Goal: Task Accomplishment & Management: Manage account settings

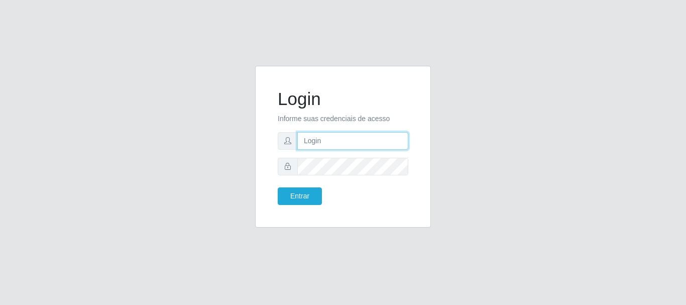
click at [328, 140] on input "text" at bounding box center [353, 141] width 111 height 18
type input "[EMAIL_ADDRESS][PERSON_NAME][DOMAIN_NAME]"
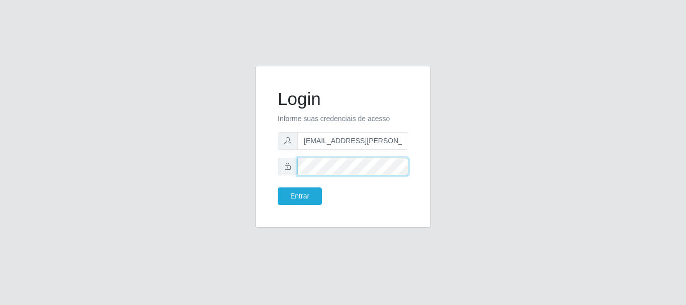
click at [278, 187] on button "Entrar" at bounding box center [300, 196] width 44 height 18
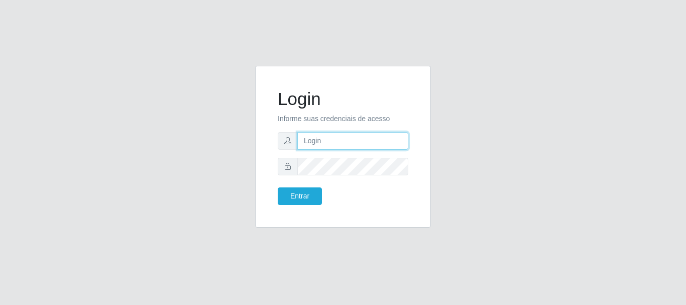
click at [313, 140] on input "text" at bounding box center [353, 141] width 111 height 18
type input "edherlandson.santos@nordestao.com.br"
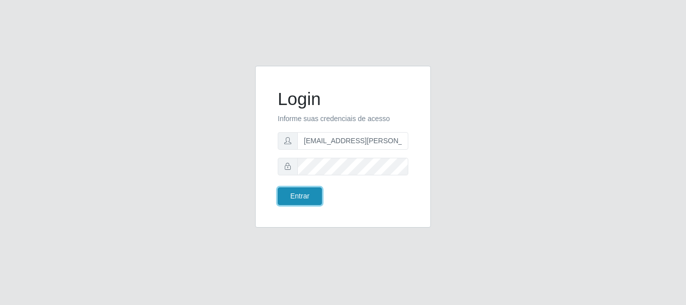
click at [298, 192] on button "Entrar" at bounding box center [300, 196] width 44 height 18
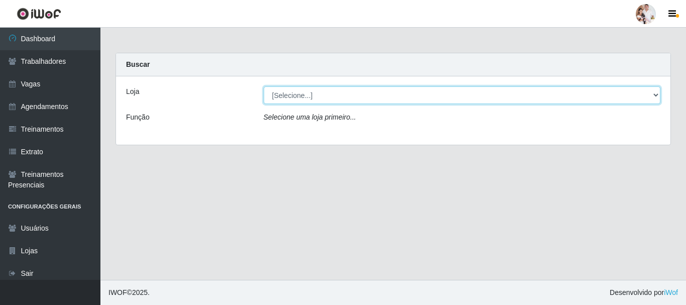
click at [658, 97] on select "[Selecione...] SuperFácil Atacado - Rodoviária" at bounding box center [463, 95] width 398 height 18
select select "400"
click at [264, 86] on select "[Selecione...] SuperFácil Atacado - Rodoviária" at bounding box center [463, 95] width 398 height 18
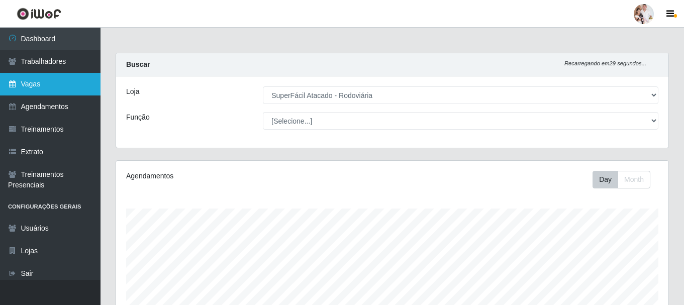
click at [33, 86] on link "Vagas" at bounding box center [50, 84] width 101 height 23
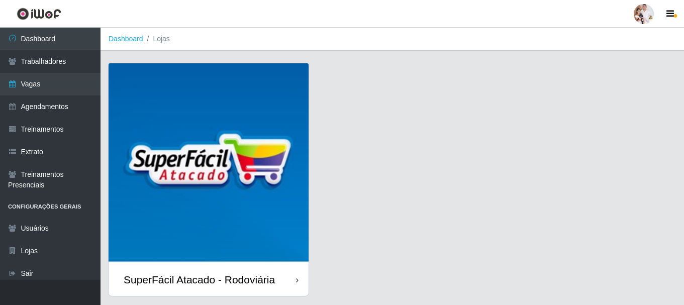
click at [259, 204] on img at bounding box center [209, 163] width 200 height 200
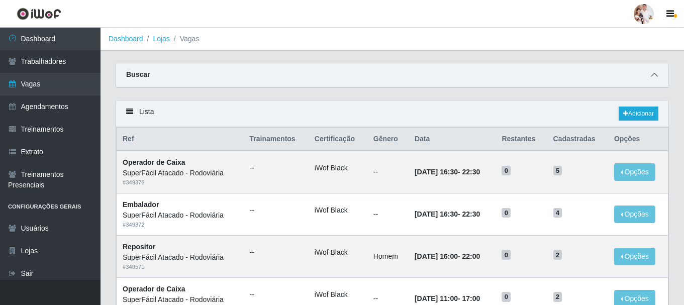
click at [654, 74] on icon at bounding box center [654, 74] width 7 height 7
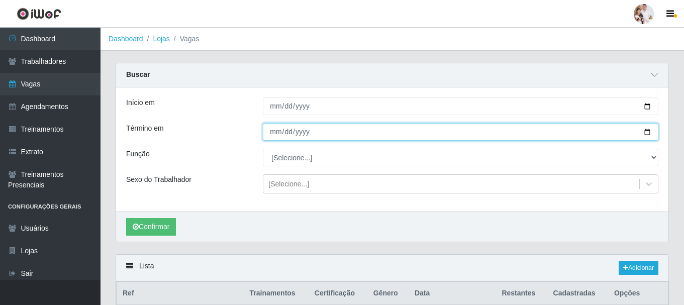
click at [414, 136] on input "Término em" at bounding box center [461, 132] width 396 height 18
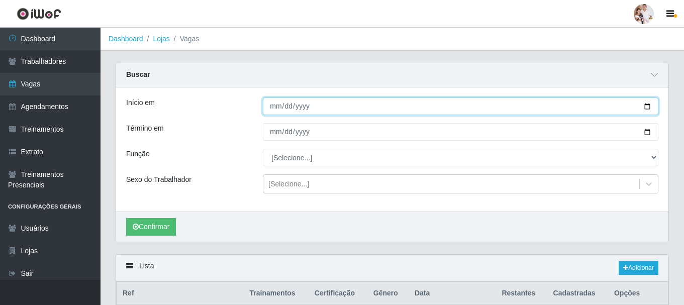
click at [646, 107] on input "Início em" at bounding box center [461, 106] width 396 height 18
type input "2025-10-05"
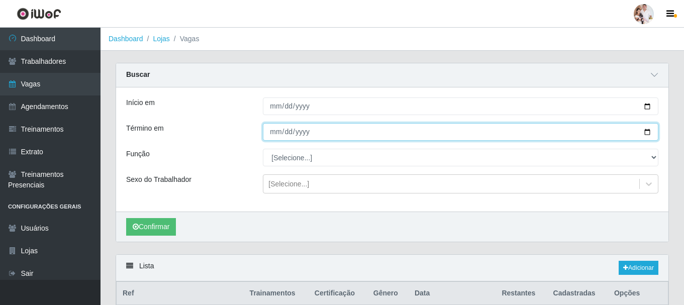
click at [647, 135] on input "Término em" at bounding box center [461, 132] width 396 height 18
type input "2025-10-05"
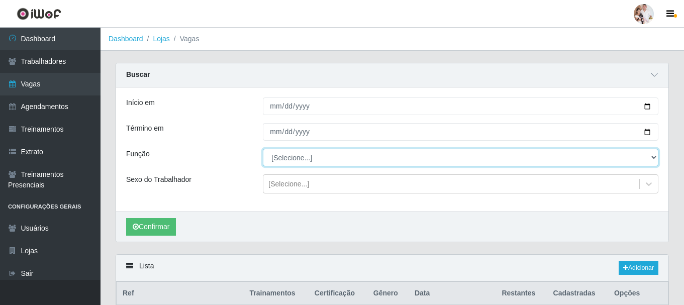
click at [655, 159] on select "[Selecione...] Balconista de Padaria Balconista de Padaria + Balconista de Pada…" at bounding box center [461, 158] width 396 height 18
select select "72"
click at [263, 149] on select "[Selecione...] Balconista de Padaria Balconista de Padaria + Balconista de Pada…" at bounding box center [461, 158] width 396 height 18
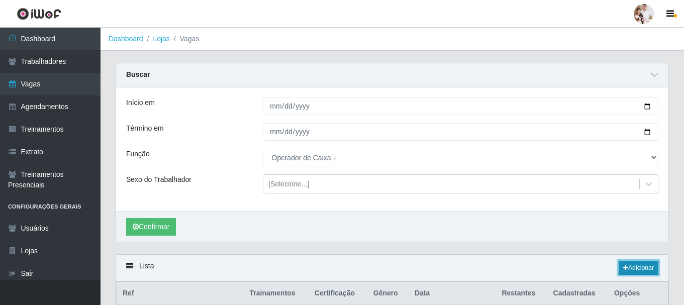
click at [650, 266] on link "Adicionar" at bounding box center [639, 268] width 40 height 14
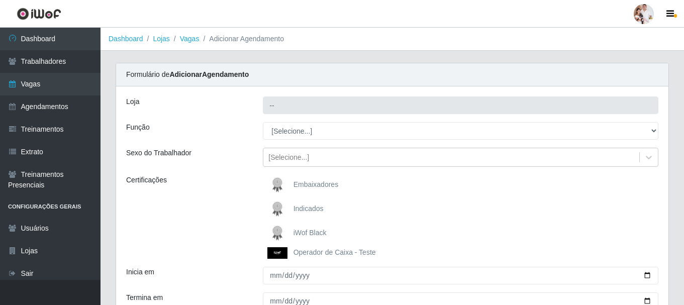
type input "SuperFácil Atacado - Rodoviária"
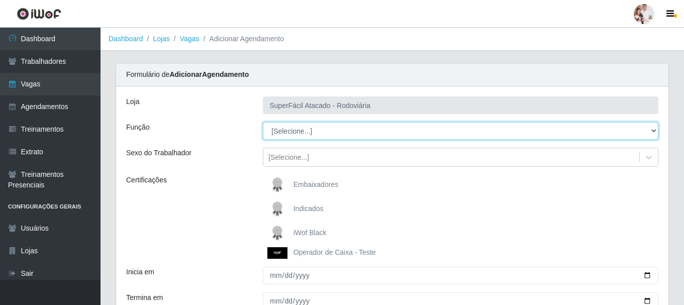
click at [653, 130] on select "[Selecione...] Balconista de Padaria Balconista de Padaria + Balconista de Pada…" at bounding box center [461, 131] width 396 height 18
select select "72"
click at [263, 122] on select "[Selecione...] Balconista de Padaria Balconista de Padaria + Balconista de Pada…" at bounding box center [461, 131] width 396 height 18
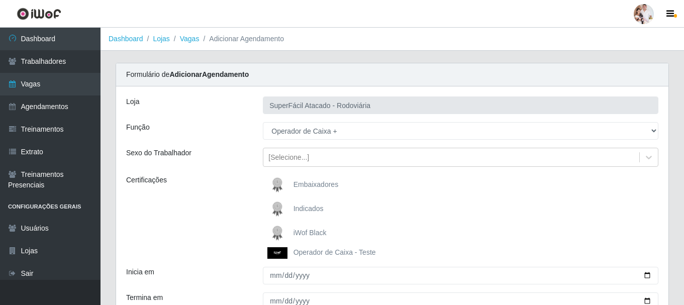
click at [275, 226] on img at bounding box center [279, 233] width 24 height 20
click at [0, 0] on input "iWof Black" at bounding box center [0, 0] width 0 height 0
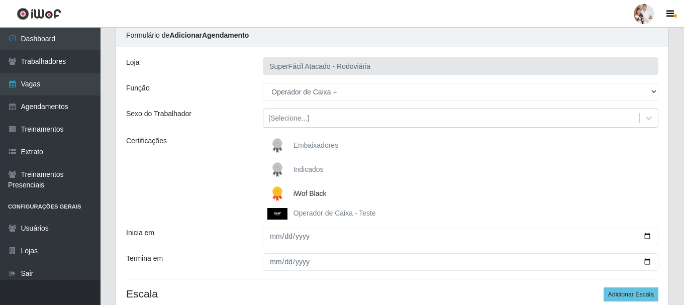
scroll to position [129, 0]
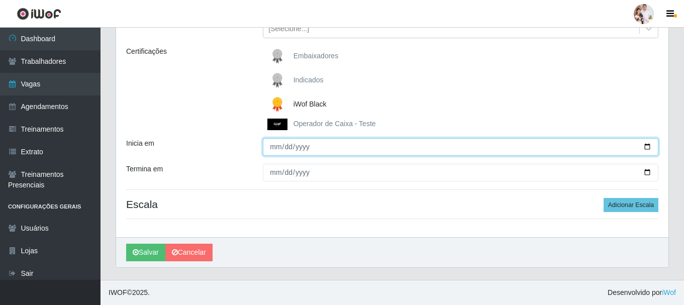
click at [646, 146] on input "Inicia em" at bounding box center [461, 147] width 396 height 18
type input "2025-10-05"
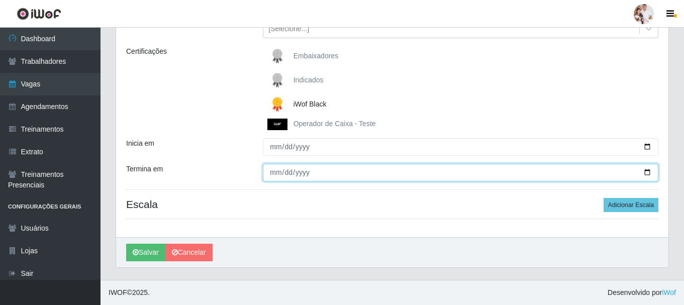
click at [646, 174] on input "Termina em" at bounding box center [461, 173] width 396 height 18
type input "2025-10-05"
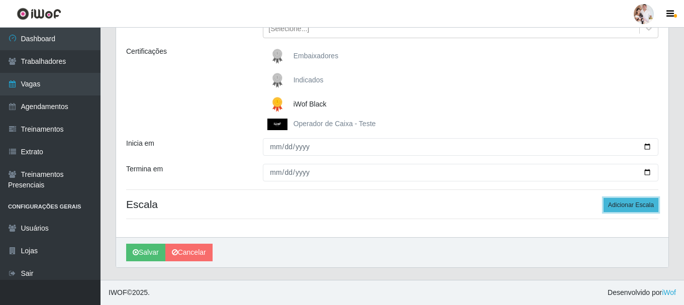
click at [625, 205] on button "Adicionar Escala" at bounding box center [631, 205] width 55 height 14
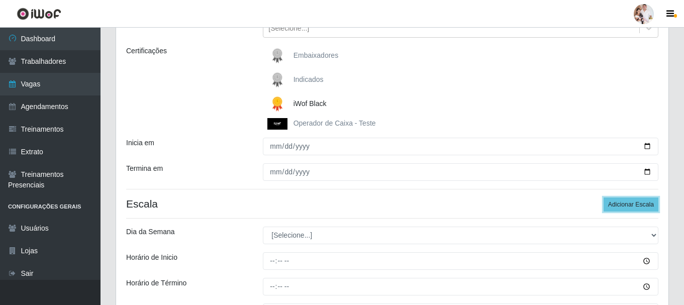
scroll to position [179, 0]
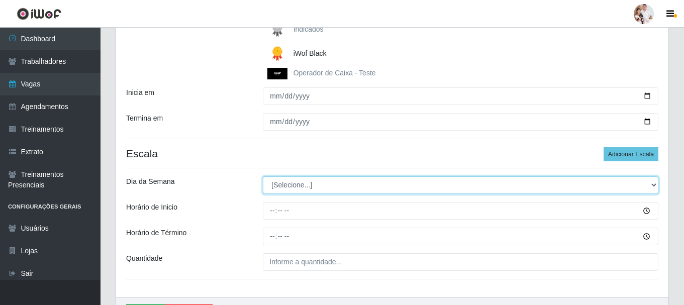
click at [654, 186] on select "[Selecione...] Segunda Terça Quarta Quinta Sexta Sábado Domingo" at bounding box center [461, 185] width 396 height 18
select select "6"
click at [263, 176] on select "[Selecione...] Segunda Terça Quarta Quinta Sexta Sábado Domingo" at bounding box center [461, 185] width 396 height 18
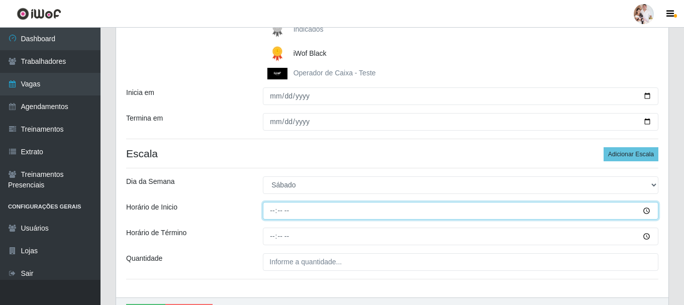
click at [271, 214] on input "Horário de Inicio" at bounding box center [461, 211] width 396 height 18
type input "08:00"
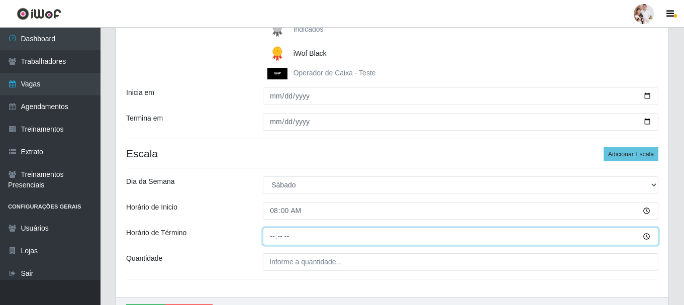
click at [273, 239] on input "Horário de Término" at bounding box center [461, 237] width 396 height 18
type input "14:00"
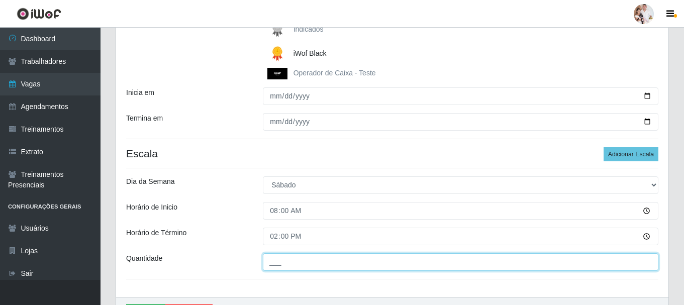
click at [274, 263] on input "___" at bounding box center [461, 262] width 396 height 18
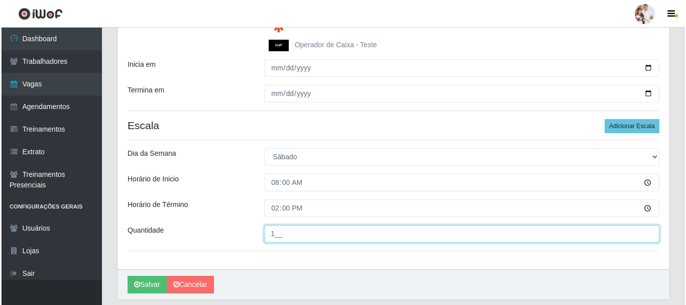
scroll to position [230, 0]
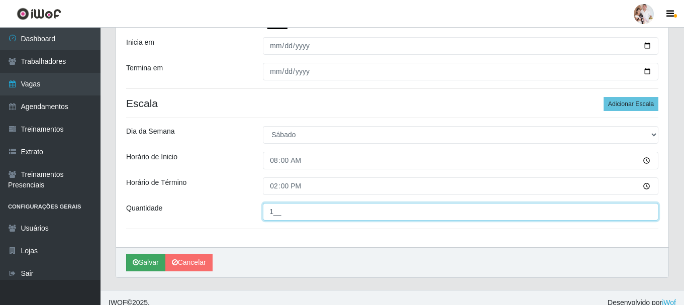
type input "1__"
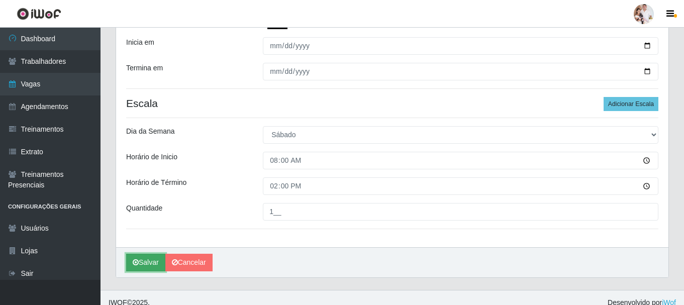
click at [135, 264] on icon "submit" at bounding box center [136, 262] width 6 height 7
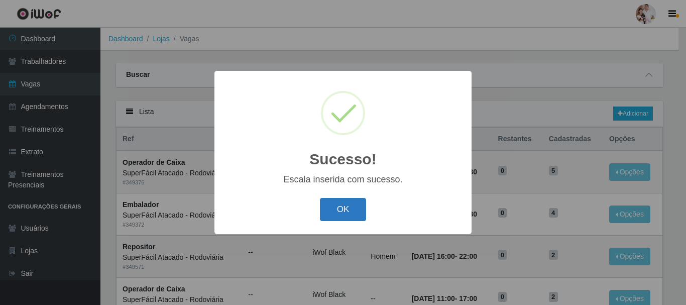
click at [332, 209] on button "OK" at bounding box center [343, 210] width 47 height 24
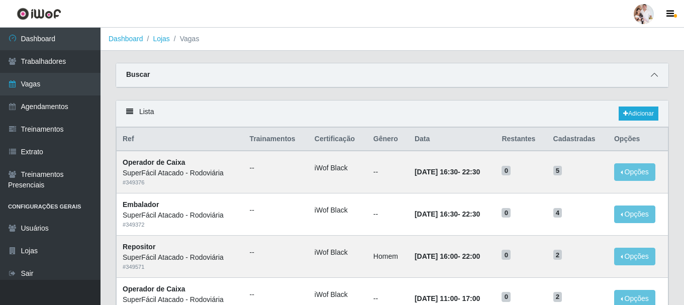
click at [651, 74] on icon at bounding box center [654, 74] width 7 height 7
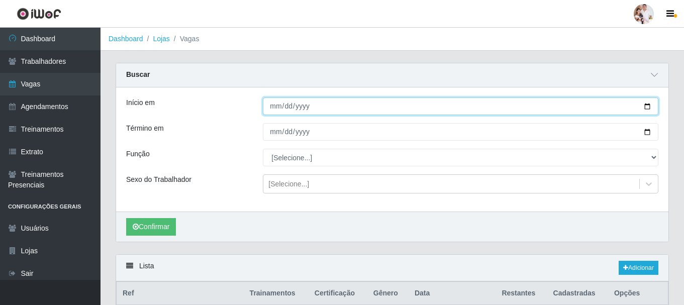
click at [647, 109] on input "Início em" at bounding box center [461, 106] width 396 height 18
type input "2025-10-11"
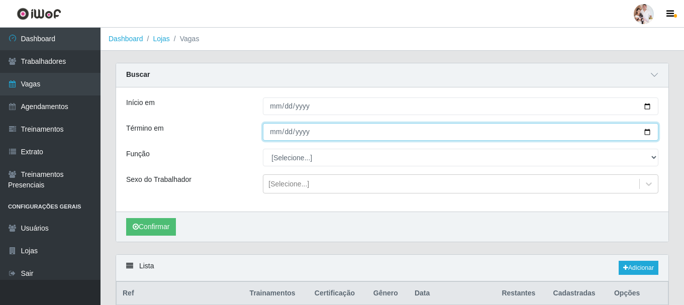
click at [648, 133] on input "Término em" at bounding box center [461, 132] width 396 height 18
click at [648, 131] on input "Término em" at bounding box center [461, 132] width 396 height 18
type input "2025-10-11"
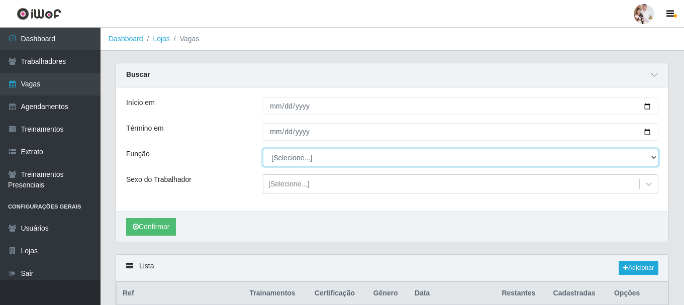
click at [654, 159] on select "[Selecione...] Balconista de Padaria Balconista de Padaria + Balconista de Pada…" at bounding box center [461, 158] width 396 height 18
select select "1"
click at [263, 149] on select "[Selecione...] Balconista de Padaria Balconista de Padaria + Balconista de Pada…" at bounding box center [461, 158] width 396 height 18
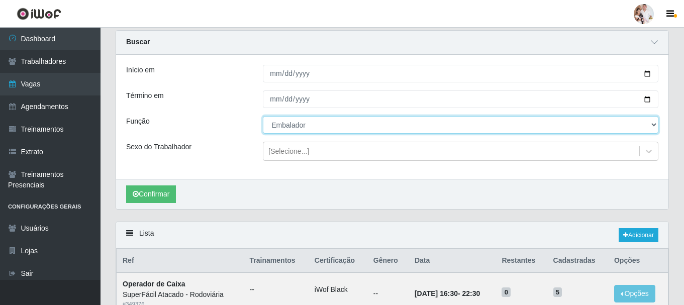
scroll to position [50, 0]
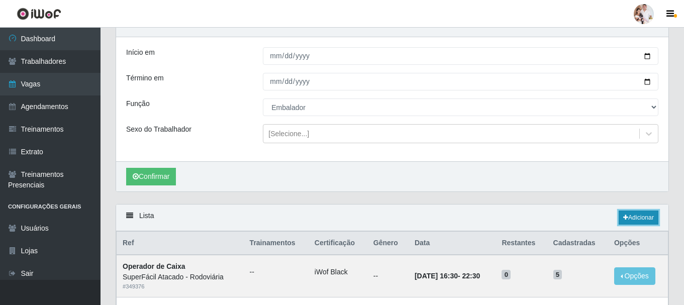
click at [631, 219] on link "Adicionar" at bounding box center [639, 218] width 40 height 14
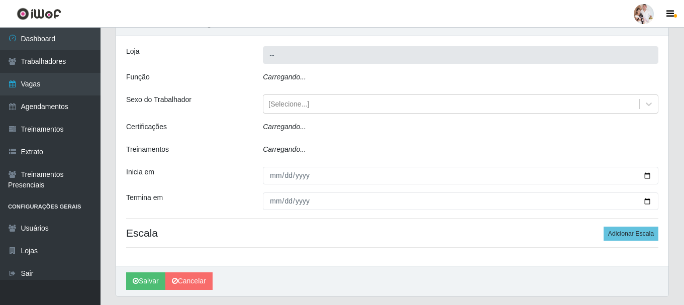
type input "SuperFácil Atacado - Rodoviária"
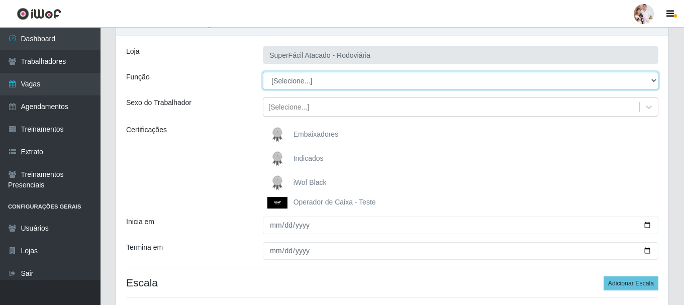
click at [655, 82] on select "[Selecione...] Balconista de Padaria Balconista de Padaria + Balconista de Pada…" at bounding box center [461, 81] width 396 height 18
select select "1"
click at [263, 72] on select "[Selecione...] Balconista de Padaria Balconista de Padaria + Balconista de Pada…" at bounding box center [461, 81] width 396 height 18
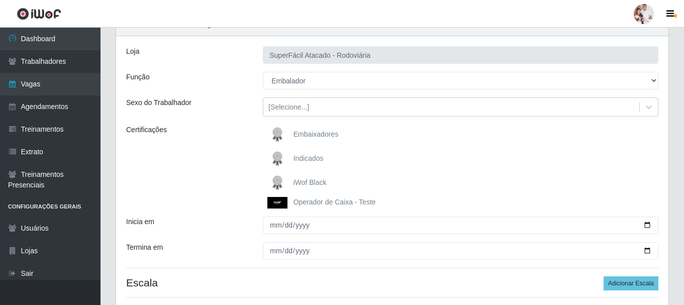
click at [276, 178] on img at bounding box center [279, 183] width 24 height 20
click at [0, 0] on input "iWof Black" at bounding box center [0, 0] width 0 height 0
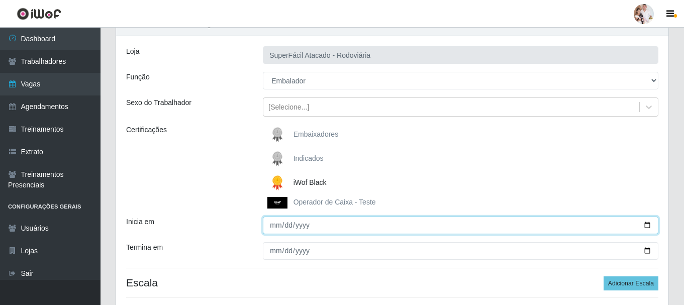
click at [648, 225] on input "Inicia em" at bounding box center [461, 226] width 396 height 18
type input "2025-10-11"
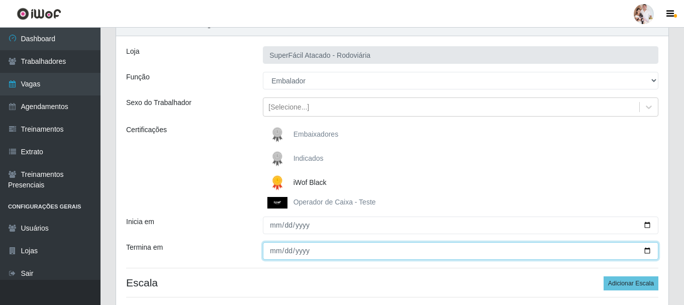
click at [648, 250] on input "Termina em" at bounding box center [461, 251] width 396 height 18
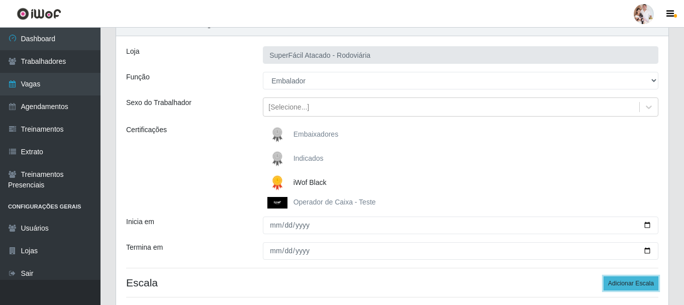
click at [624, 286] on button "Adicionar Escala" at bounding box center [631, 283] width 55 height 14
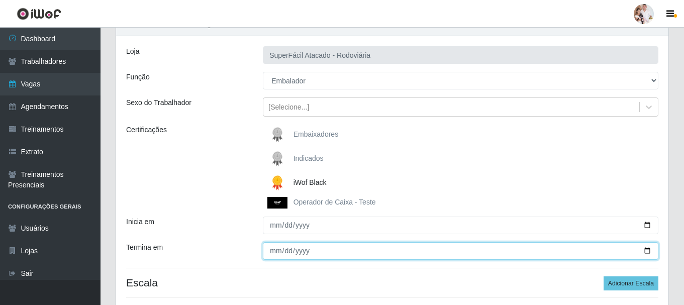
click at [647, 250] on input "2025-10-11" at bounding box center [461, 251] width 396 height 18
type input "2025-10-25"
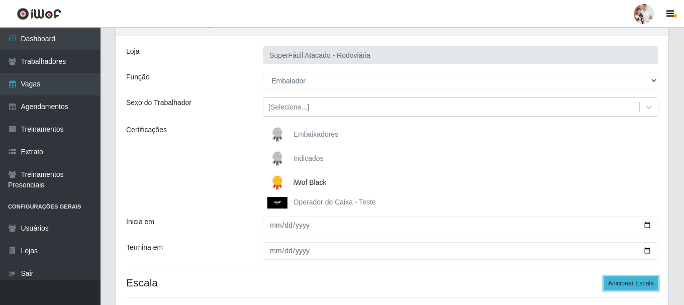
click at [644, 286] on button "Adicionar Escala" at bounding box center [631, 283] width 55 height 14
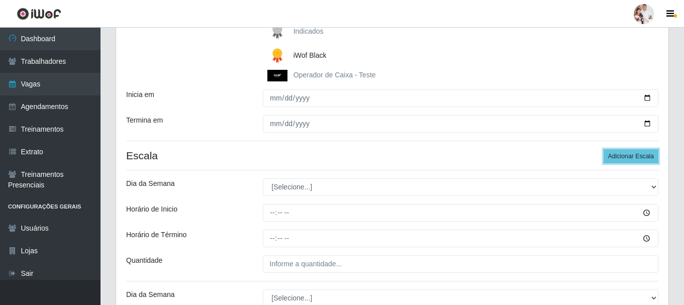
scroll to position [201, 0]
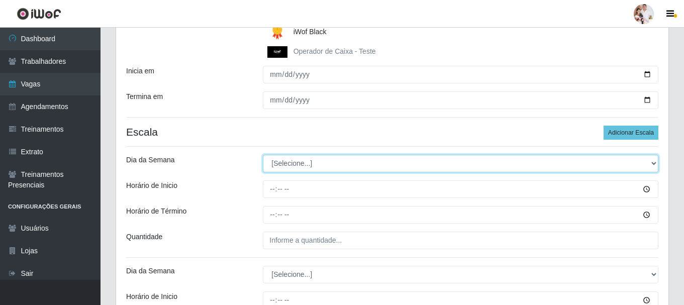
click at [655, 164] on select "[Selecione...] Segunda Terça Quarta Quinta Sexta Sábado Domingo" at bounding box center [461, 164] width 396 height 18
select select "6"
click at [263, 155] on select "[Selecione...] Segunda Terça Quarta Quinta Sexta Sábado Domingo" at bounding box center [461, 164] width 396 height 18
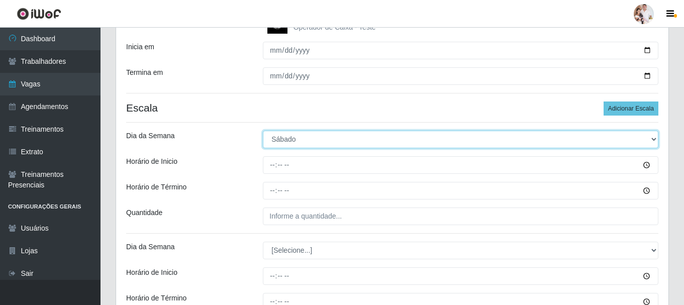
scroll to position [201, 0]
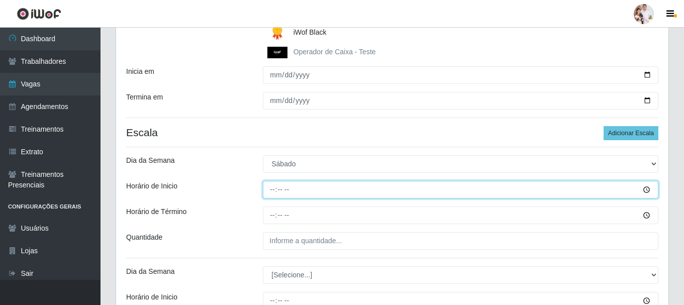
click at [270, 192] on input "Horário de Inicio" at bounding box center [461, 190] width 396 height 18
type input "11:00"
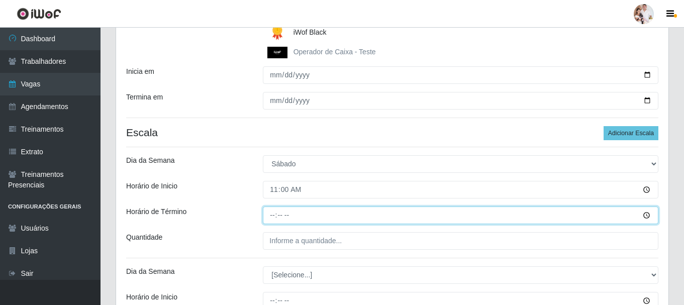
click at [276, 216] on input "Horário de Término" at bounding box center [461, 216] width 396 height 18
type input "17:00"
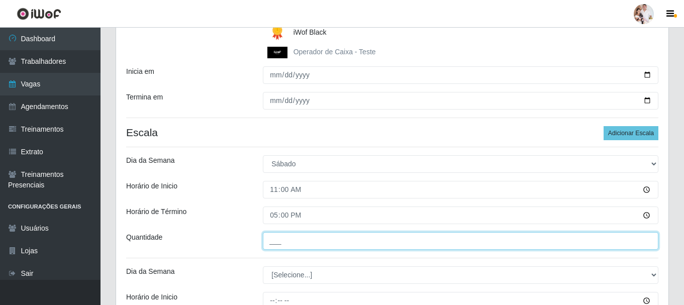
click at [273, 247] on input "___" at bounding box center [461, 241] width 396 height 18
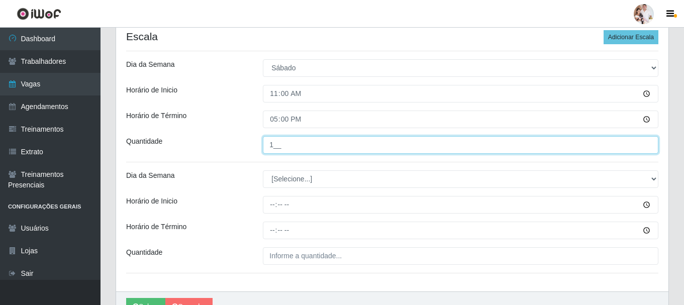
scroll to position [301, 0]
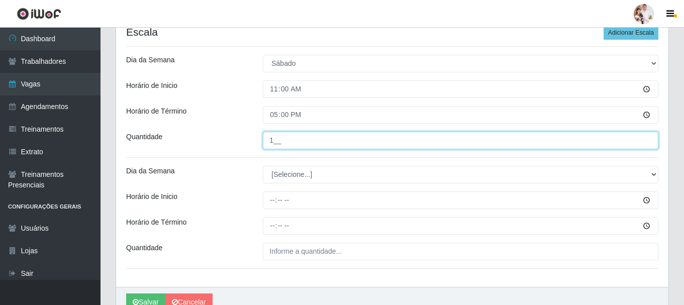
type input "1__"
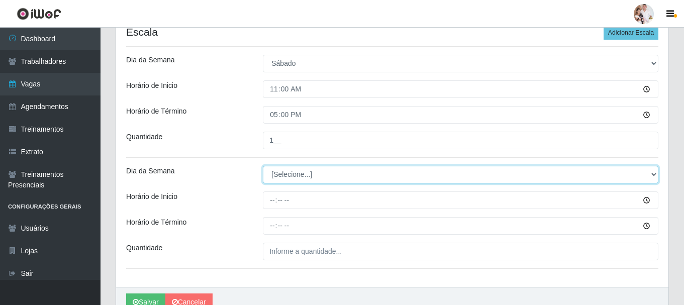
click at [654, 173] on select "[Selecione...] Segunda Terça Quarta Quinta Sexta Sábado Domingo" at bounding box center [461, 175] width 396 height 18
select select "6"
click at [263, 166] on select "[Selecione...] Segunda Terça Quarta Quinta Sexta Sábado Domingo" at bounding box center [461, 175] width 396 height 18
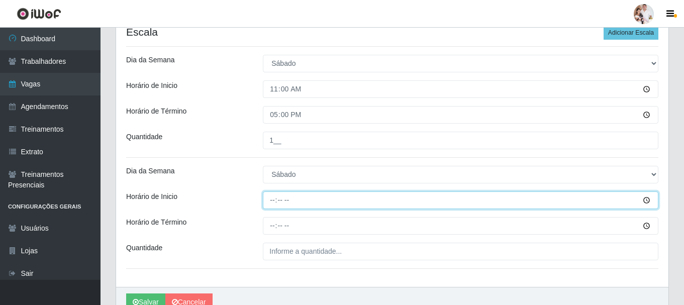
click at [268, 201] on input "Horário de Inicio" at bounding box center [461, 200] width 396 height 18
type input "16:30"
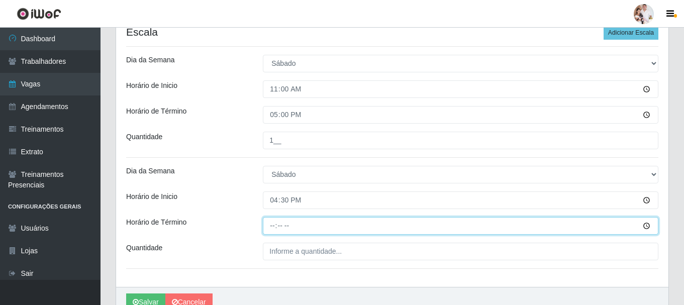
click at [270, 228] on input "Horário de Término" at bounding box center [461, 226] width 396 height 18
type input "22:30"
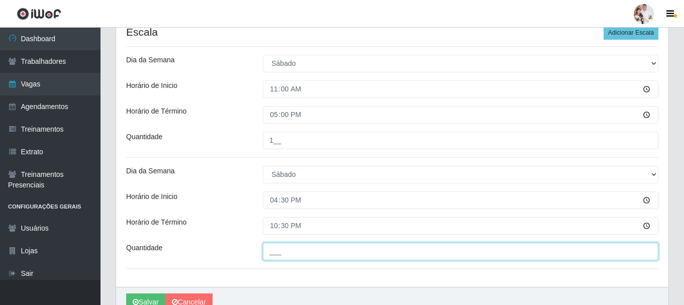
click at [273, 254] on input "___" at bounding box center [461, 252] width 396 height 18
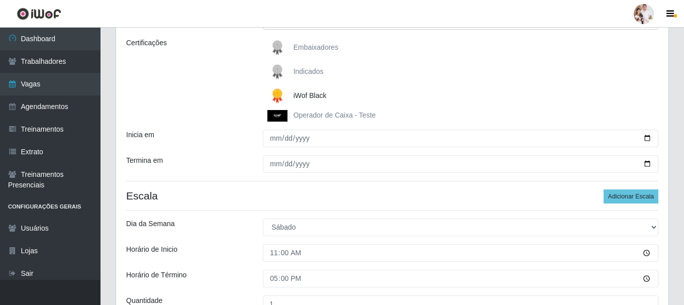
scroll to position [100, 0]
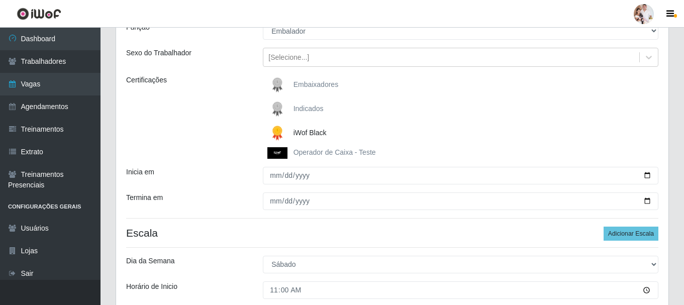
type input "3__"
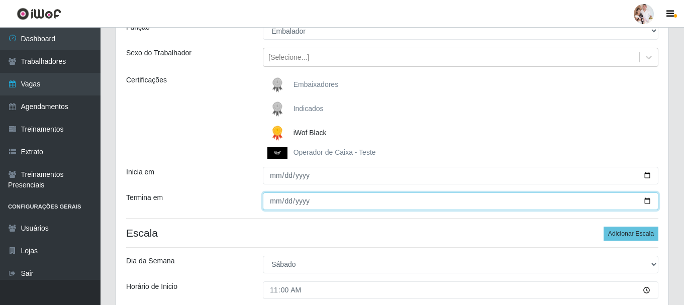
click at [648, 201] on input "2025-10-25" at bounding box center [461, 201] width 396 height 18
type input "2025-10-31"
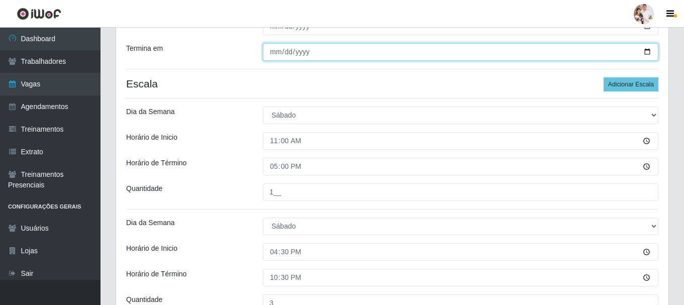
scroll to position [251, 0]
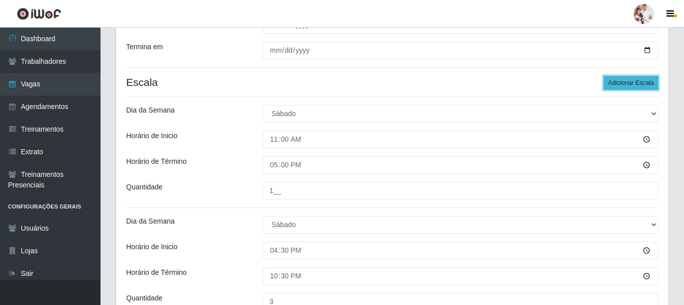
click at [641, 80] on button "Adicionar Escala" at bounding box center [631, 83] width 55 height 14
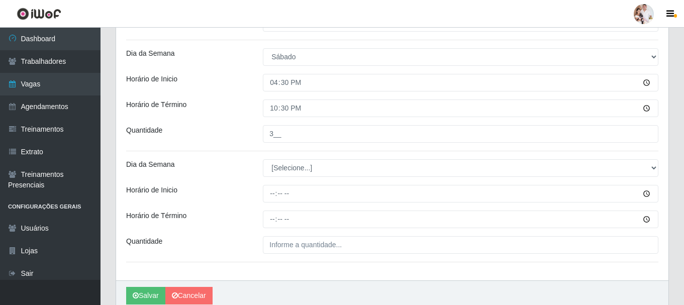
scroll to position [452, 0]
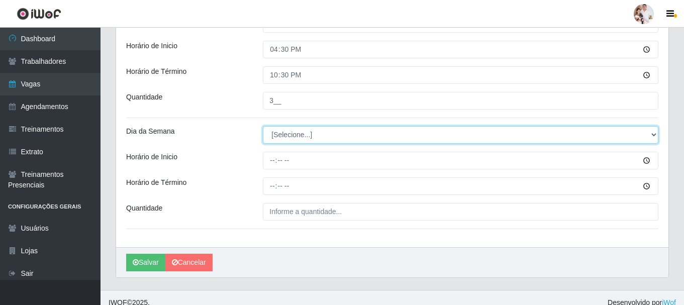
click at [650, 134] on select "[Selecione...] Segunda Terça Quarta Quinta Sexta Sábado Domingo" at bounding box center [461, 135] width 396 height 18
select select "4"
click at [263, 126] on select "[Selecione...] Segunda Terça Quarta Quinta Sexta Sábado Domingo" at bounding box center [461, 135] width 396 height 18
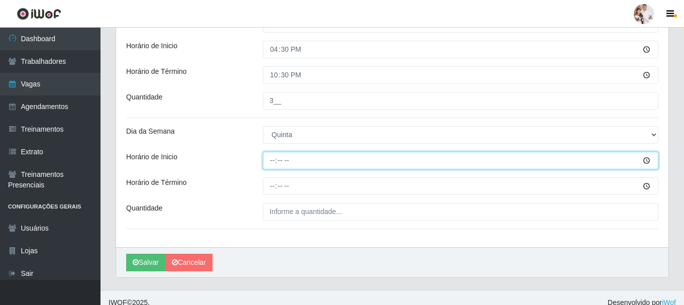
click at [271, 164] on input "Horário de Inicio" at bounding box center [461, 161] width 396 height 18
type input "16:30"
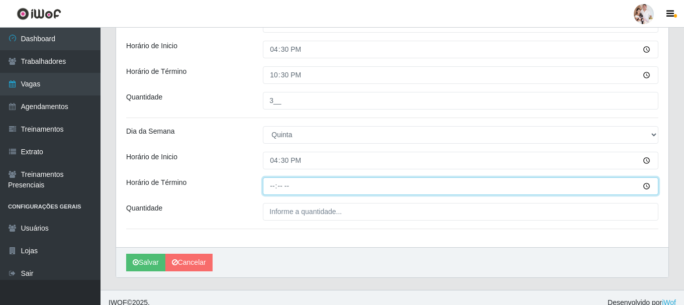
click at [270, 188] on input "Horário de Término" at bounding box center [461, 186] width 396 height 18
type input "22:30"
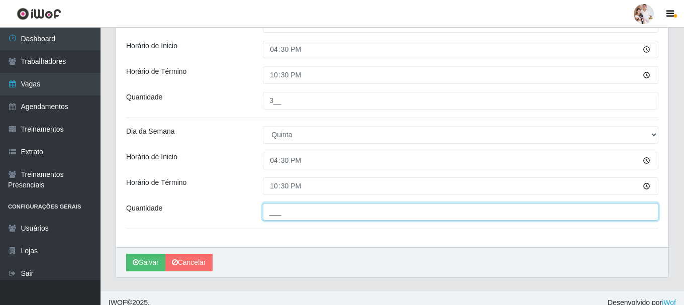
click at [292, 209] on input "___" at bounding box center [461, 212] width 396 height 18
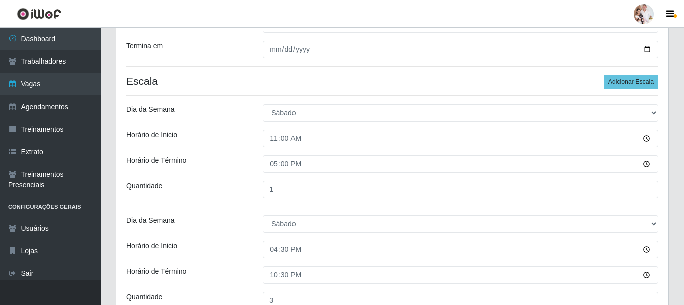
scroll to position [251, 0]
type input "2__"
click at [622, 82] on button "Adicionar Escala" at bounding box center [631, 83] width 55 height 14
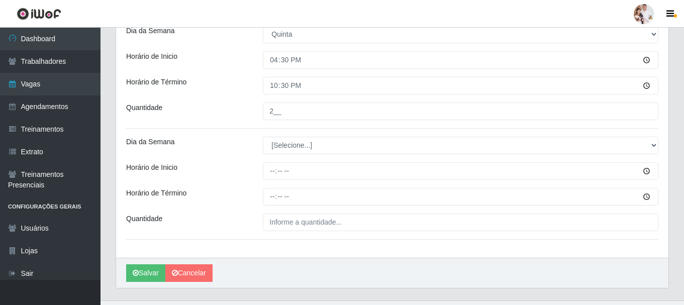
scroll to position [573, 0]
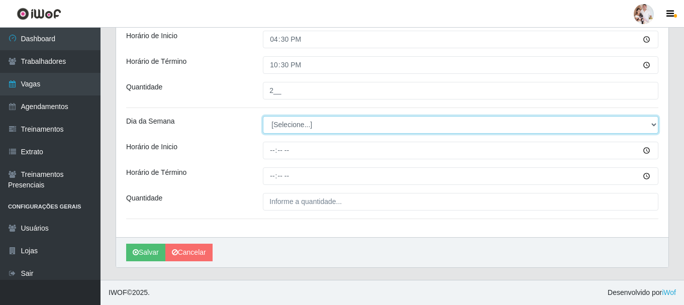
click at [651, 123] on select "[Selecione...] Segunda Terça Quarta Quinta Sexta Sábado Domingo" at bounding box center [461, 125] width 396 height 18
select select "5"
click at [263, 116] on select "[Selecione...] Segunda Terça Quarta Quinta Sexta Sábado Domingo" at bounding box center [461, 125] width 396 height 18
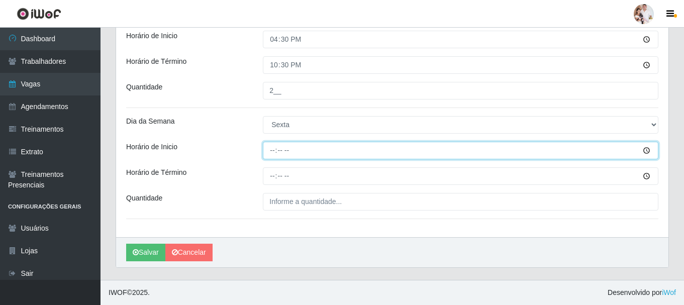
click at [271, 150] on input "Horário de Inicio" at bounding box center [461, 151] width 396 height 18
type input "16:30"
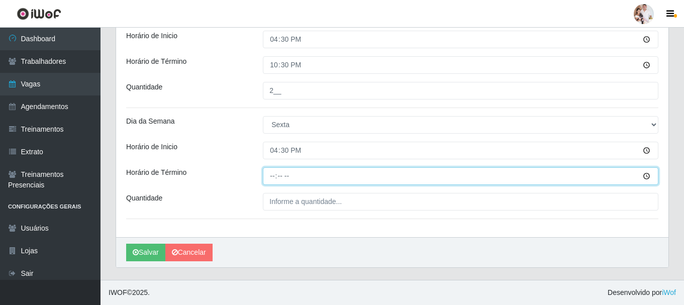
click at [267, 178] on input "Horário de Término" at bounding box center [461, 176] width 396 height 18
type input "22:30"
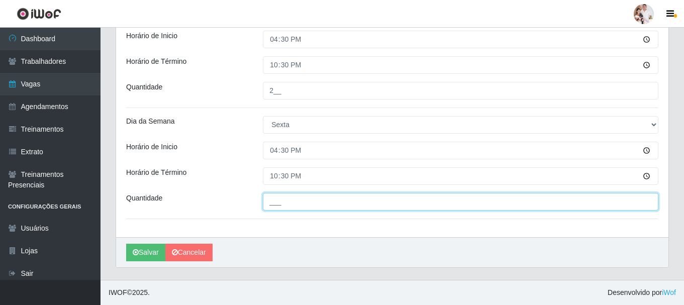
click at [287, 201] on input "___" at bounding box center [461, 202] width 396 height 18
type input "4__"
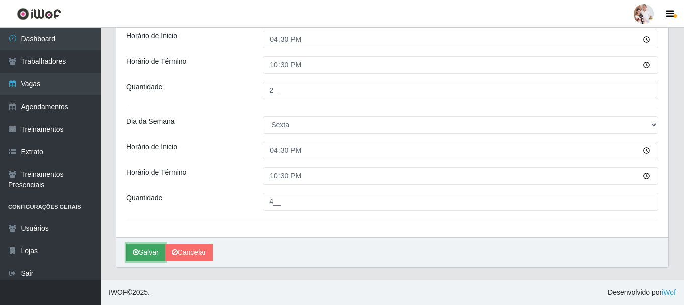
click at [138, 255] on icon "submit" at bounding box center [136, 252] width 6 height 7
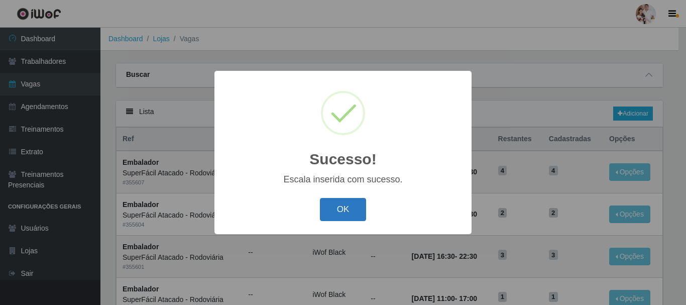
click at [338, 205] on button "OK" at bounding box center [343, 210] width 47 height 24
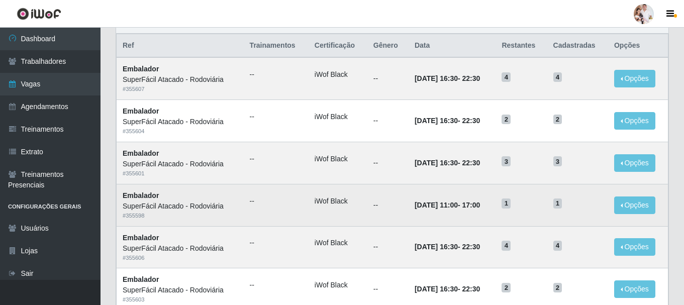
scroll to position [101, 0]
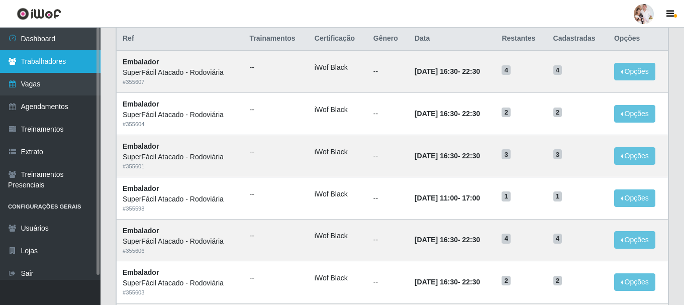
click at [46, 64] on link "Trabalhadores" at bounding box center [50, 61] width 101 height 23
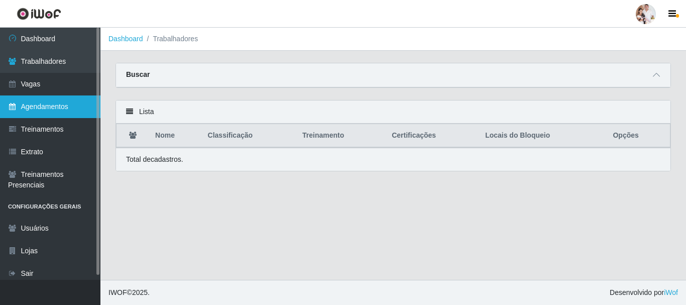
click at [65, 111] on link "Agendamentos" at bounding box center [50, 106] width 101 height 23
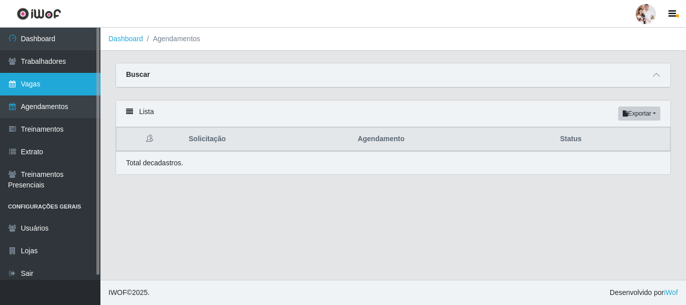
click at [38, 92] on link "Vagas" at bounding box center [50, 84] width 101 height 23
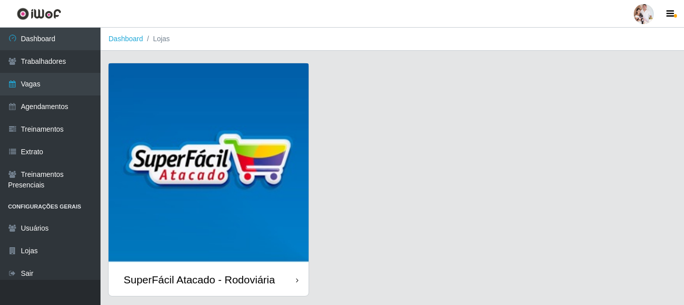
click at [212, 148] on img at bounding box center [209, 163] width 200 height 200
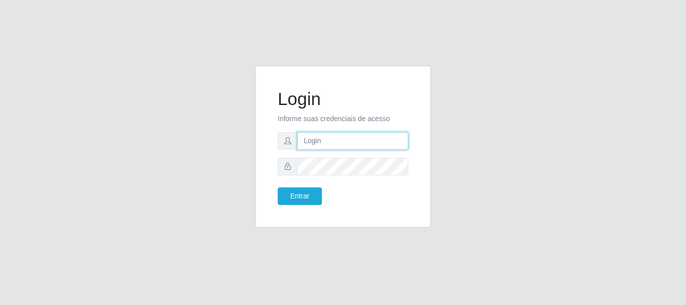
click at [363, 145] on input "text" at bounding box center [353, 141] width 111 height 18
type input "[EMAIL_ADDRESS][PERSON_NAME][DOMAIN_NAME]"
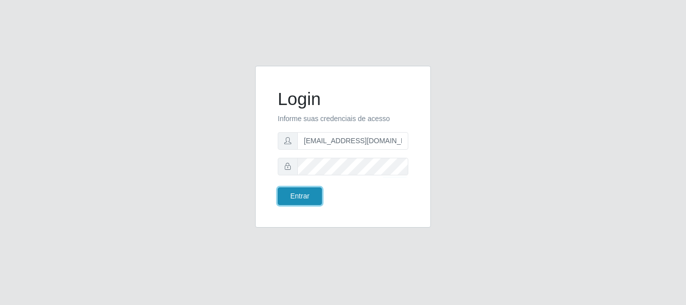
click at [303, 199] on button "Entrar" at bounding box center [300, 196] width 44 height 18
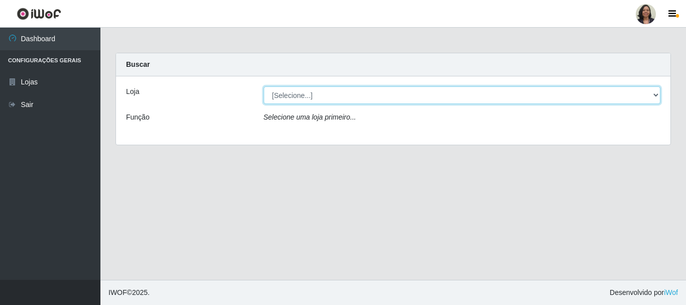
click at [656, 95] on select "[Selecione...] SuperFácil Atacado - Rodoviária" at bounding box center [463, 95] width 398 height 18
select select "400"
click at [264, 86] on select "[Selecione...] SuperFácil Atacado - Rodoviária" at bounding box center [463, 95] width 398 height 18
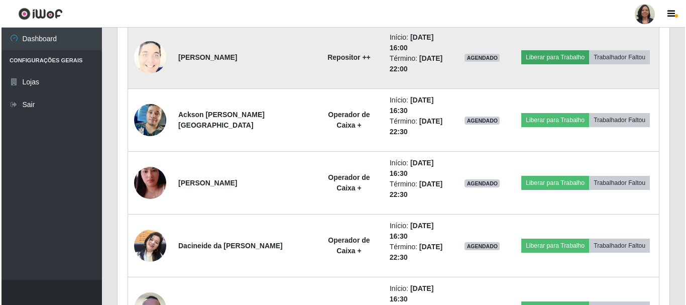
scroll to position [804, 0]
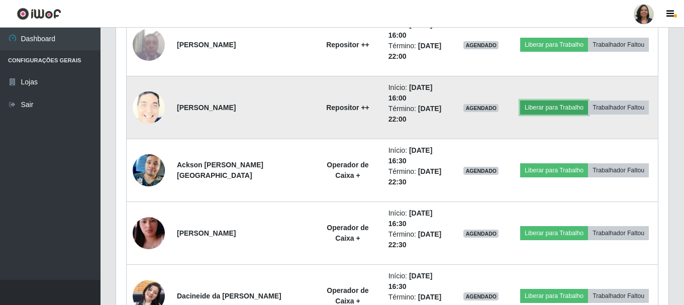
click at [539, 104] on button "Liberar para Trabalho" at bounding box center [554, 108] width 68 height 14
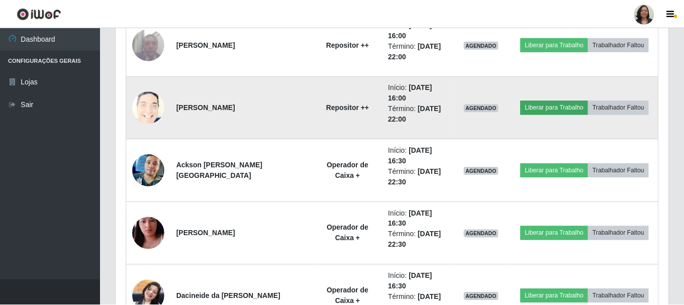
scroll to position [209, 547]
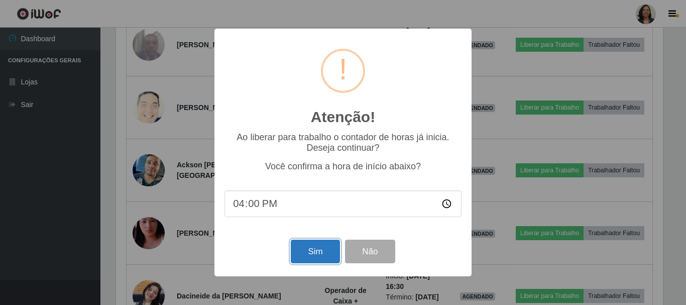
click at [310, 252] on button "Sim" at bounding box center [315, 252] width 49 height 24
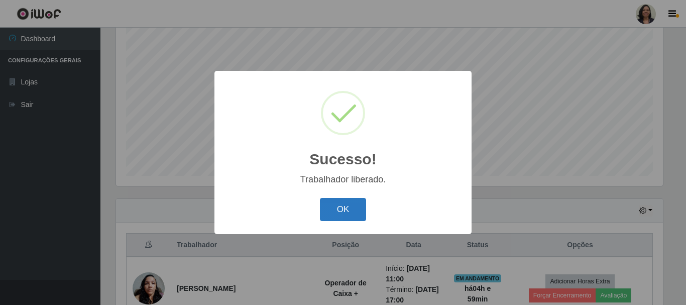
click at [353, 216] on button "OK" at bounding box center [343, 210] width 47 height 24
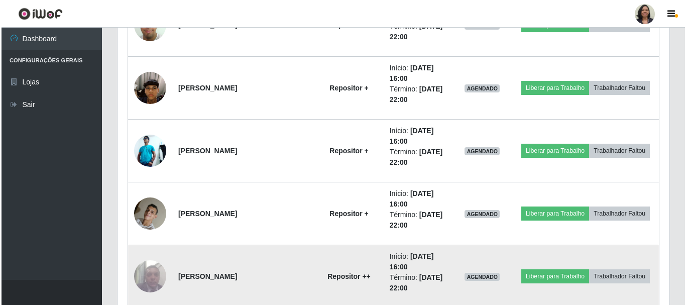
scroll to position [535, 0]
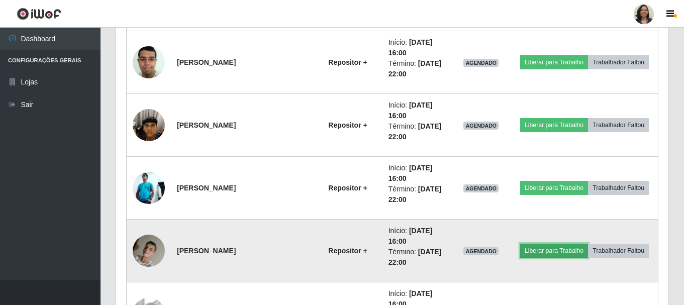
click at [537, 253] on button "Liberar para Trabalho" at bounding box center [554, 251] width 68 height 14
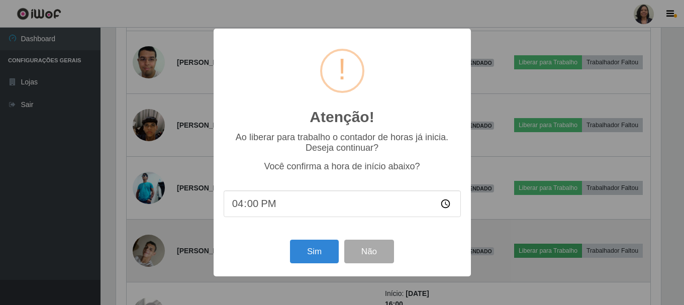
scroll to position [209, 547]
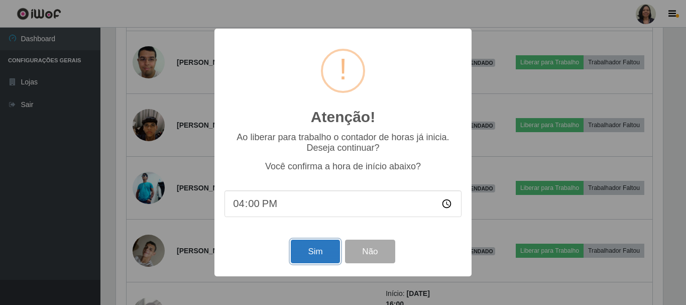
click at [322, 259] on button "Sim" at bounding box center [315, 252] width 49 height 24
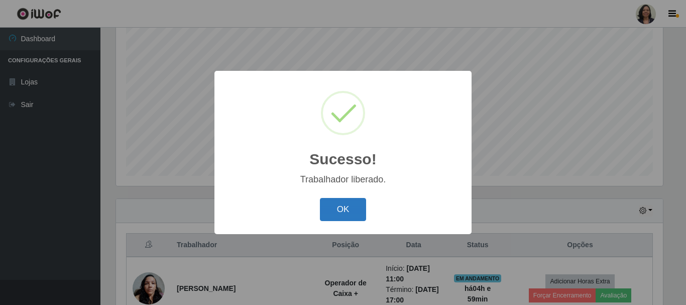
click at [355, 206] on button "OK" at bounding box center [343, 210] width 47 height 24
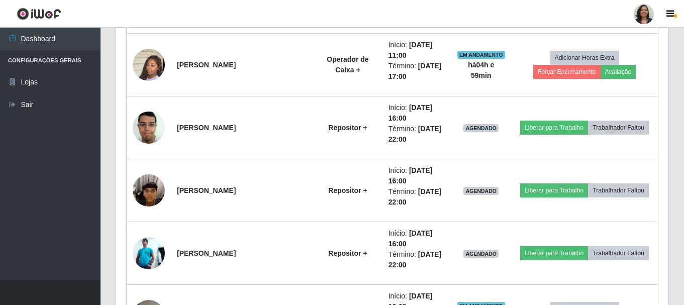
scroll to position [485, 0]
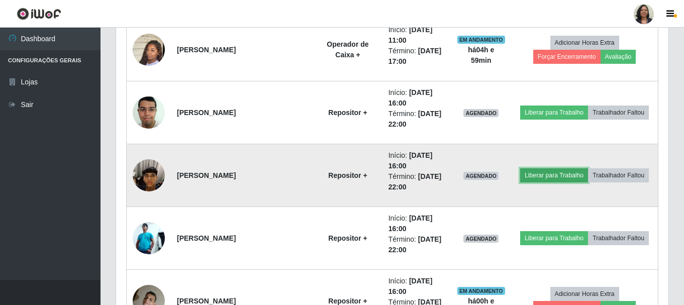
click at [549, 175] on button "Liberar para Trabalho" at bounding box center [554, 175] width 68 height 14
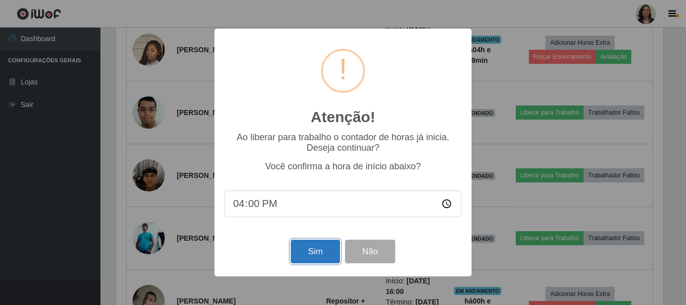
click at [321, 247] on button "Sim" at bounding box center [315, 252] width 49 height 24
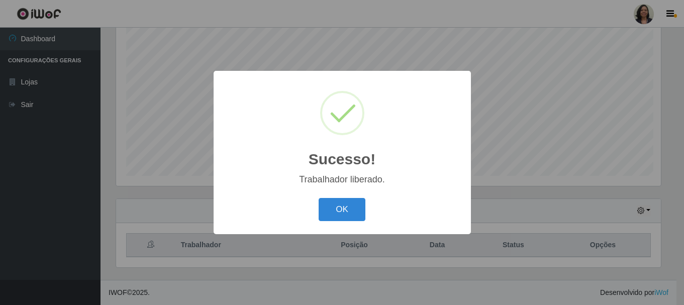
scroll to position [0, 0]
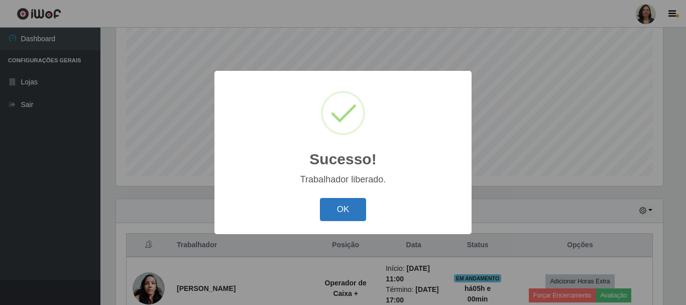
click at [342, 213] on button "OK" at bounding box center [343, 210] width 47 height 24
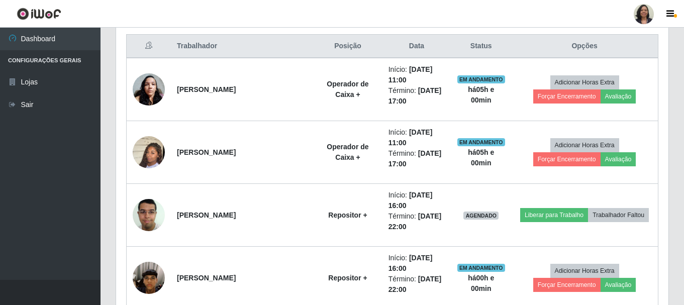
scroll to position [384, 0]
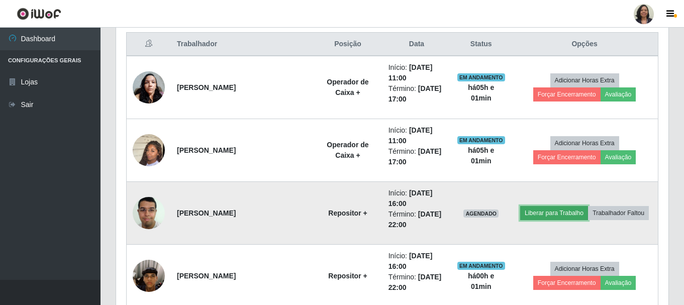
click at [539, 214] on button "Liberar para Trabalho" at bounding box center [554, 213] width 68 height 14
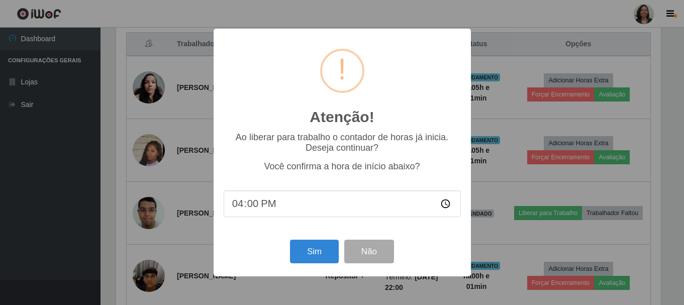
scroll to position [209, 547]
click at [318, 258] on button "Sim" at bounding box center [315, 252] width 49 height 24
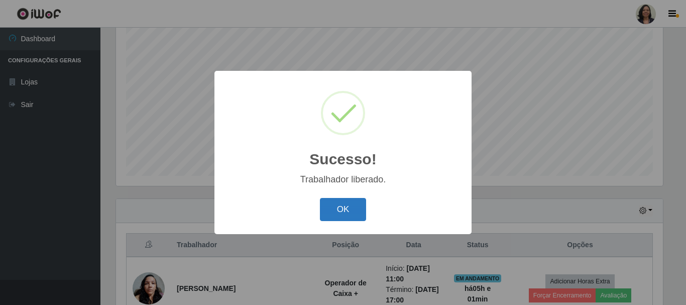
click at [365, 219] on button "OK" at bounding box center [343, 210] width 47 height 24
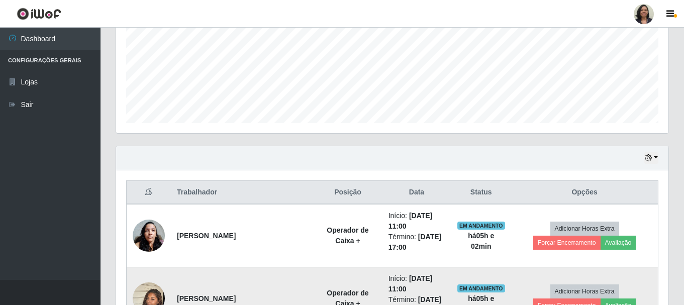
scroll to position [234, 0]
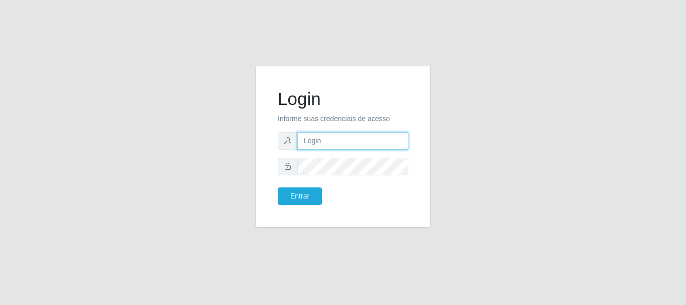
click at [312, 138] on input "text" at bounding box center [353, 141] width 111 height 18
type input "edherlandson.santos@nordestao.com.br"
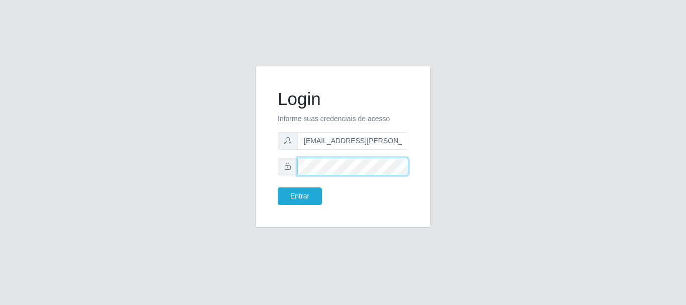
click at [278, 187] on button "Entrar" at bounding box center [300, 196] width 44 height 18
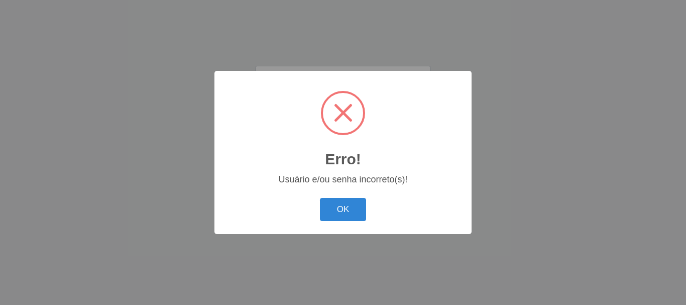
click at [342, 192] on div "Erro! × Usuário e/ou senha incorreto(s)! OK Cancel" at bounding box center [343, 152] width 257 height 163
click at [339, 194] on div "Erro! × Usuário e/ou senha incorreto(s)! OK Cancel" at bounding box center [343, 152] width 257 height 163
click at [326, 205] on button "OK" at bounding box center [343, 210] width 47 height 24
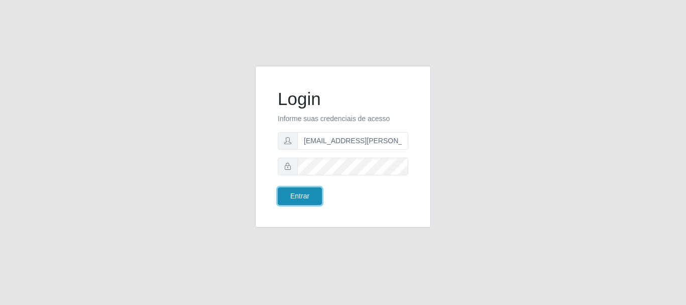
click at [312, 198] on button "Entrar" at bounding box center [300, 196] width 44 height 18
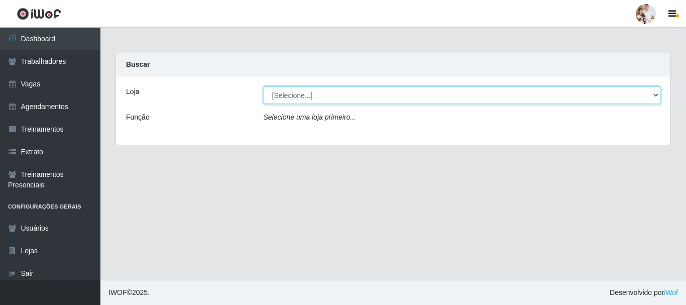
click at [656, 94] on select "[Selecione...] SuperFácil Atacado - Rodoviária" at bounding box center [463, 95] width 398 height 18
select select "400"
click at [264, 86] on select "[Selecione...] SuperFácil Atacado - Rodoviária" at bounding box center [463, 95] width 398 height 18
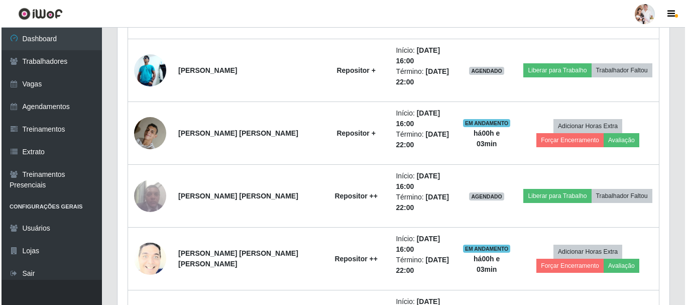
scroll to position [653, 0]
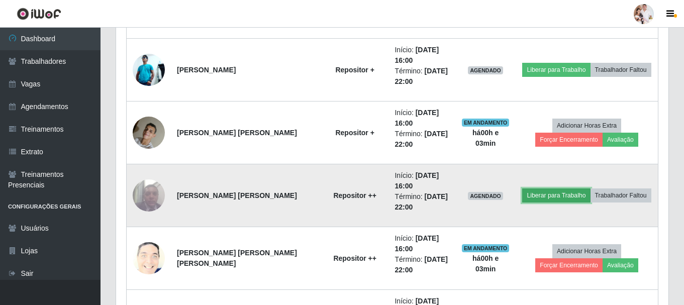
click at [551, 199] on button "Liberar para Trabalho" at bounding box center [556, 195] width 68 height 14
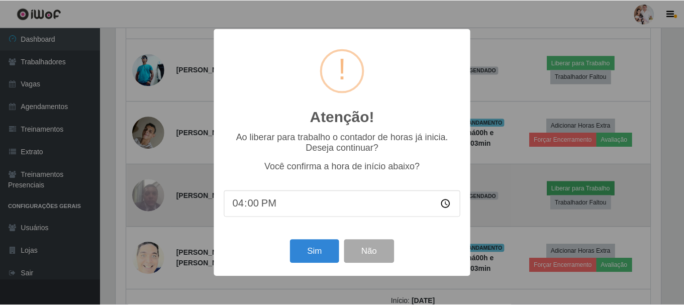
scroll to position [209, 547]
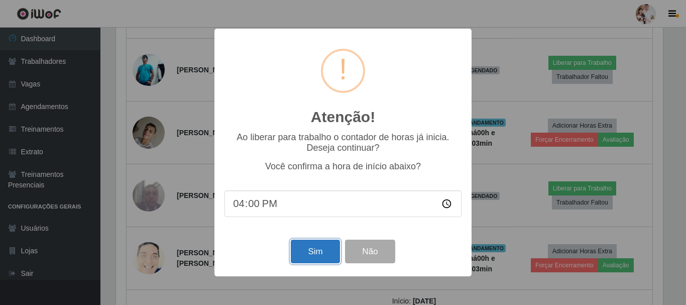
click at [314, 257] on button "Sim" at bounding box center [315, 252] width 49 height 24
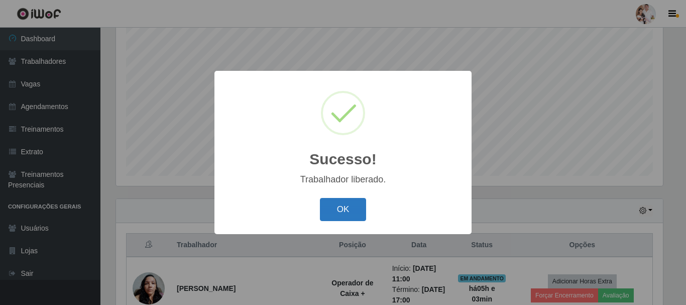
click at [347, 209] on button "OK" at bounding box center [343, 210] width 47 height 24
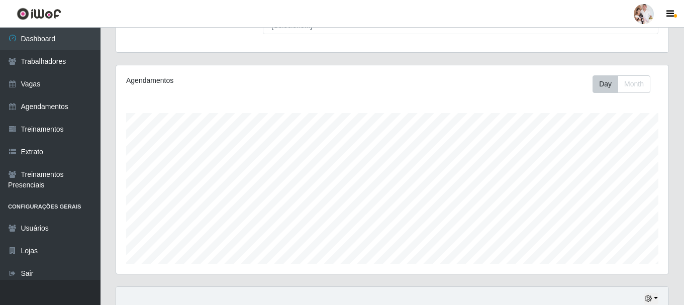
scroll to position [0, 0]
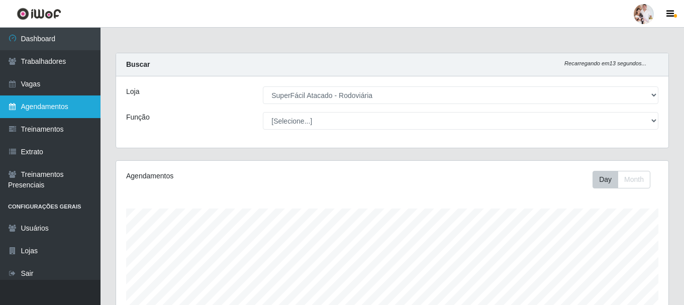
click at [41, 107] on link "Agendamentos" at bounding box center [50, 106] width 101 height 23
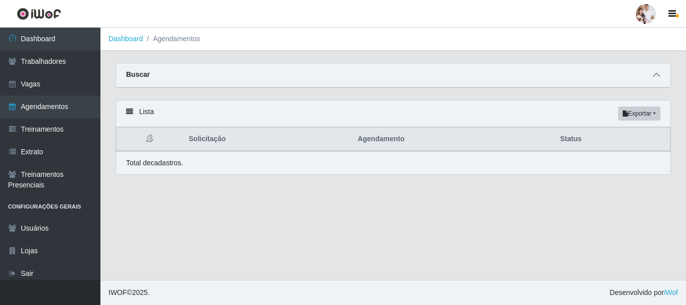
click at [660, 77] on span at bounding box center [657, 75] width 12 height 12
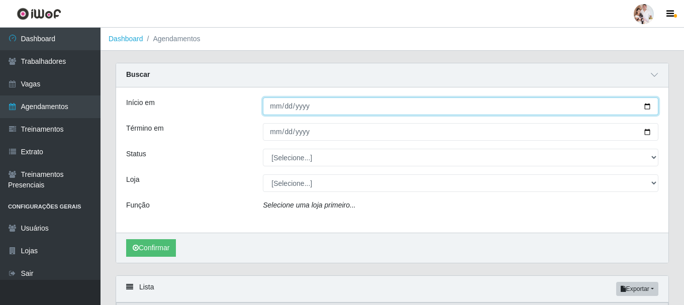
click at [645, 104] on input "Início em" at bounding box center [461, 106] width 396 height 18
type input "2025-10-10"
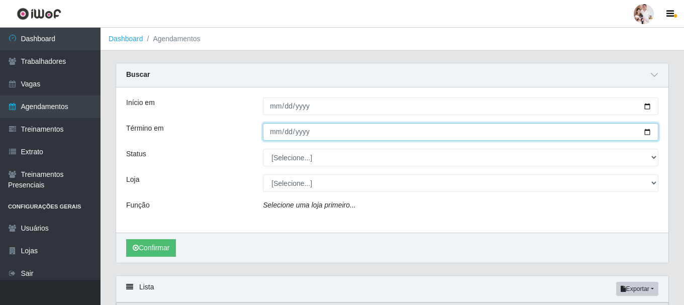
click at [647, 134] on input "Término em" at bounding box center [461, 132] width 396 height 18
click at [649, 132] on input "2025-10-10" at bounding box center [461, 132] width 396 height 18
type input "[DATE]"
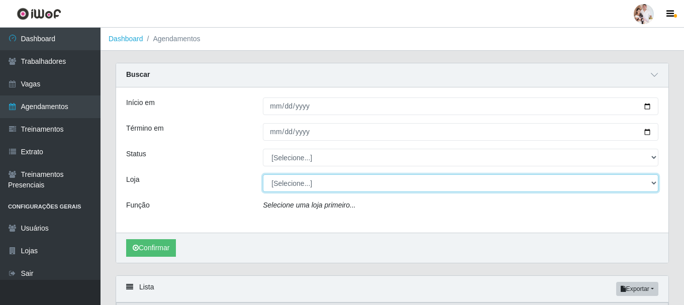
click at [651, 184] on select "[Selecione...] SuperFácil Atacado - Rodoviária" at bounding box center [461, 183] width 396 height 18
select select "400"
click at [263, 175] on select "[Selecione...] SuperFácil Atacado - Rodoviária" at bounding box center [461, 183] width 396 height 18
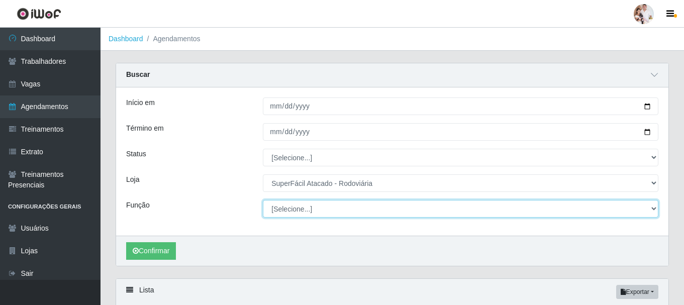
click at [655, 209] on select "[Selecione...] Balconista de Padaria Balconista de Padaria + Balconista de Pada…" at bounding box center [461, 209] width 396 height 18
select select "1"
click at [263, 201] on select "[Selecione...] Balconista de Padaria Balconista de Padaria + Balconista de Pada…" at bounding box center [461, 209] width 396 height 18
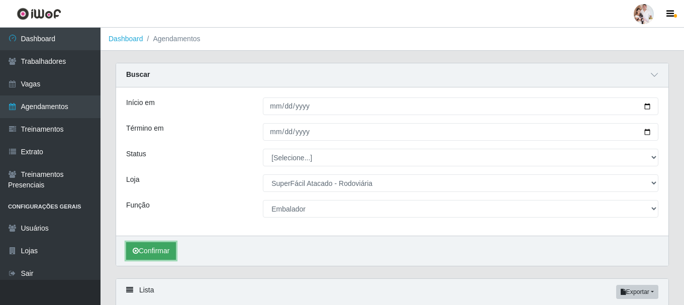
click at [167, 251] on button "Confirmar" at bounding box center [151, 251] width 50 height 18
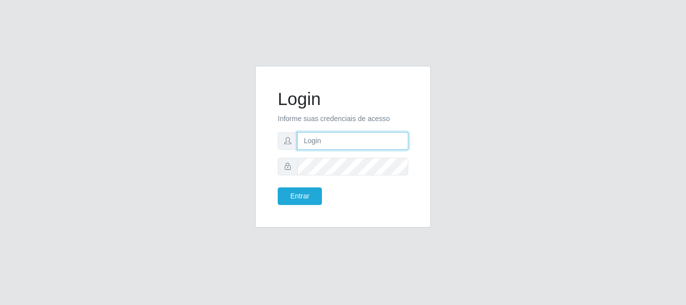
click at [340, 137] on input "text" at bounding box center [353, 141] width 111 height 18
type input "[EMAIL_ADDRESS][PERSON_NAME][DOMAIN_NAME]"
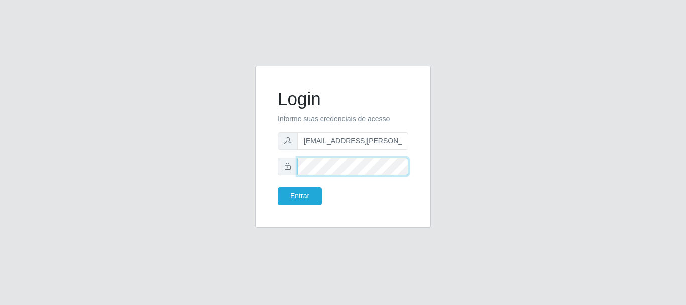
click at [278, 187] on button "Entrar" at bounding box center [300, 196] width 44 height 18
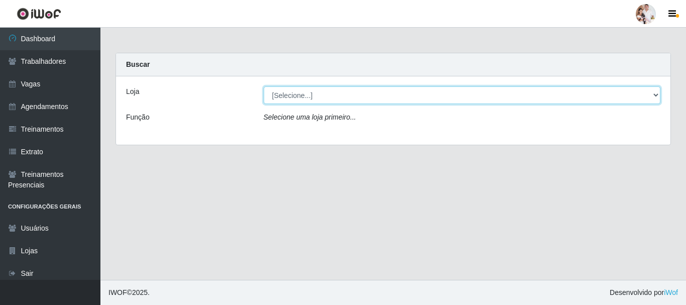
click at [657, 93] on select "[Selecione...] SuperFácil Atacado - Rodoviária" at bounding box center [463, 95] width 398 height 18
select select "400"
click at [264, 86] on select "[Selecione...] SuperFácil Atacado - Rodoviária" at bounding box center [463, 95] width 398 height 18
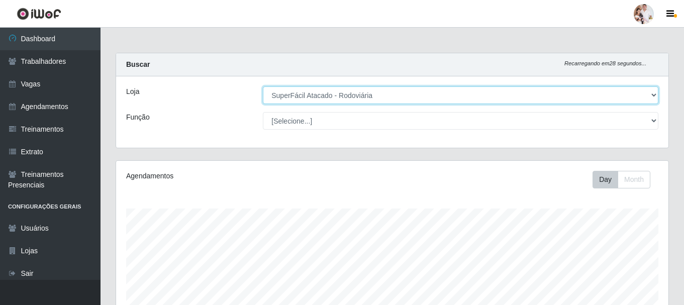
scroll to position [209, 552]
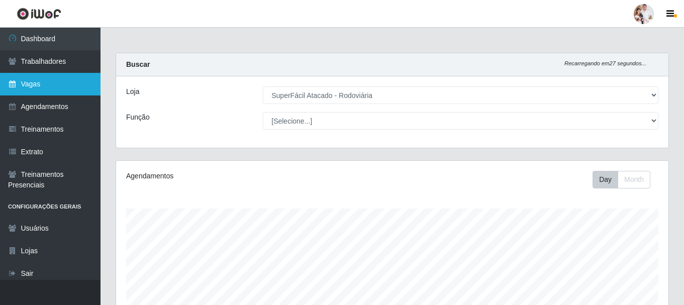
click at [42, 83] on link "Vagas" at bounding box center [50, 84] width 101 height 23
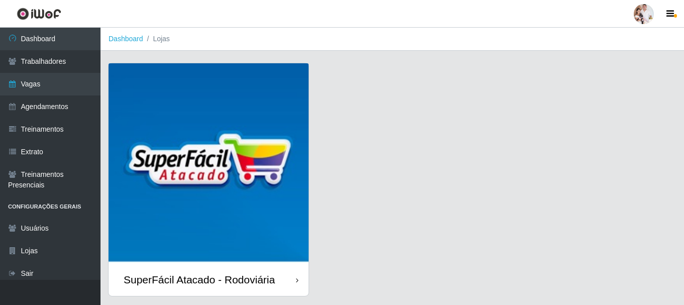
click at [278, 136] on img at bounding box center [209, 163] width 200 height 200
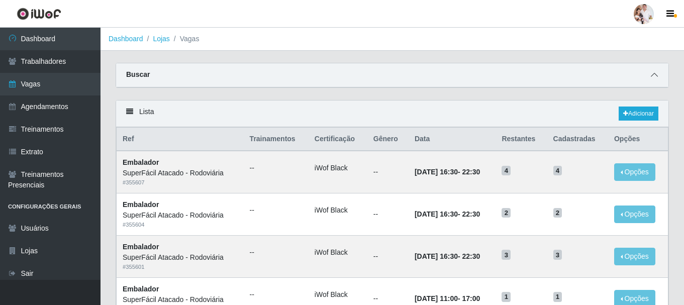
click at [653, 74] on icon at bounding box center [654, 74] width 7 height 7
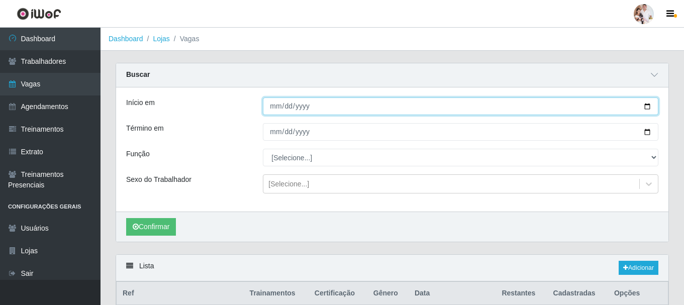
click at [648, 108] on input "Início em" at bounding box center [461, 106] width 396 height 18
type input "[DATE]"
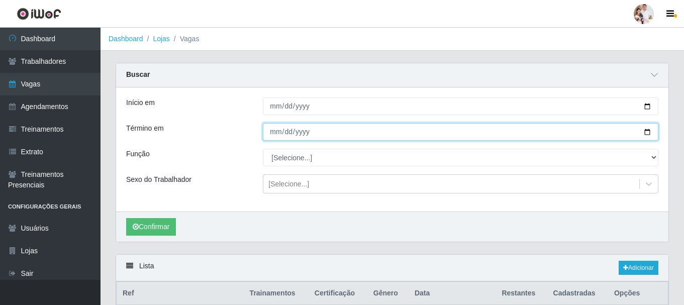
click at [649, 133] on input "Término em" at bounding box center [461, 132] width 396 height 18
type input "[DATE]"
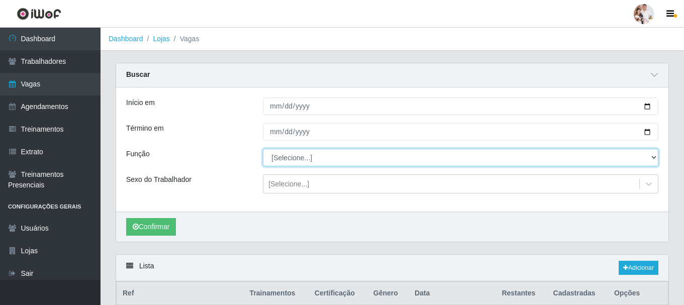
click at [656, 156] on select "[Selecione...] Balconista de Padaria Balconista de Padaria + Balconista de Pada…" at bounding box center [461, 158] width 396 height 18
select select "1"
click at [263, 149] on select "[Selecione...] Balconista de Padaria Balconista de Padaria + Balconista de Pada…" at bounding box center [461, 158] width 396 height 18
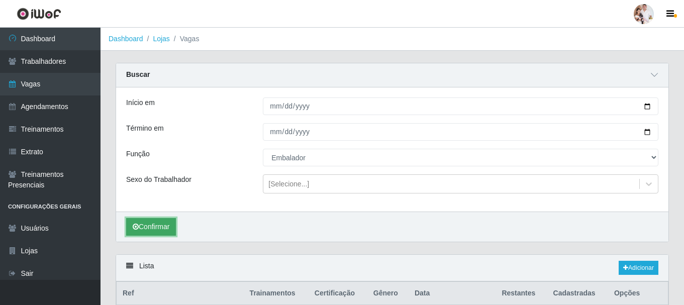
click at [150, 230] on button "Confirmar" at bounding box center [151, 227] width 50 height 18
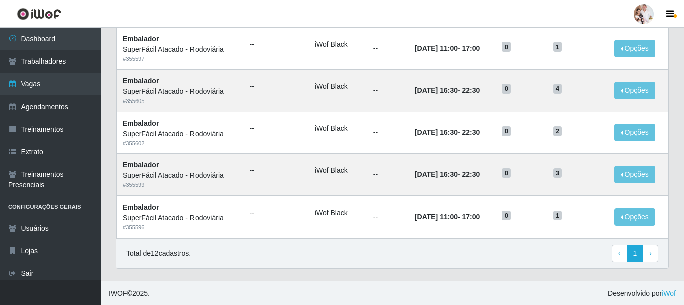
scroll to position [574, 0]
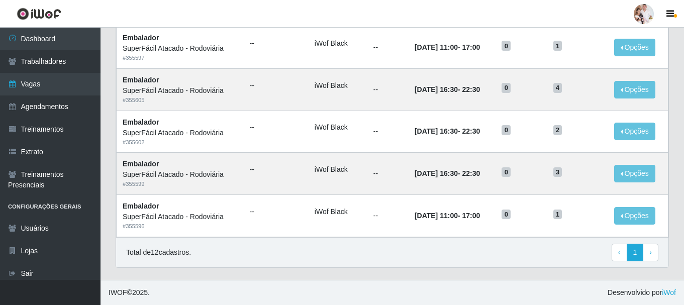
click at [538, 92] on h5 "0" at bounding box center [521, 87] width 39 height 11
click at [537, 167] on h5 "0" at bounding box center [521, 171] width 39 height 11
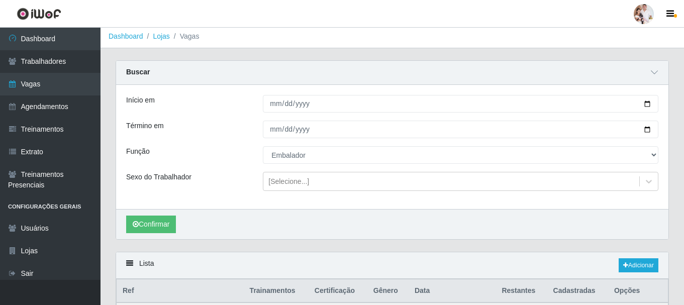
scroll to position [0, 0]
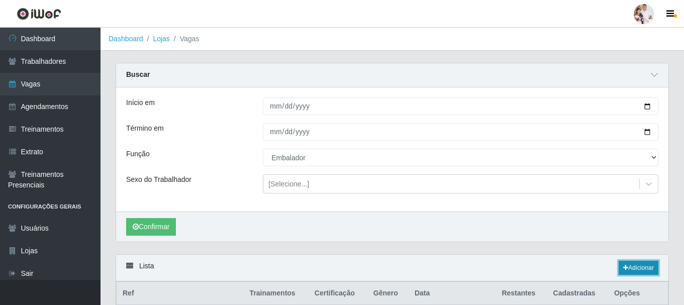
click at [638, 269] on link "Adicionar" at bounding box center [639, 268] width 40 height 14
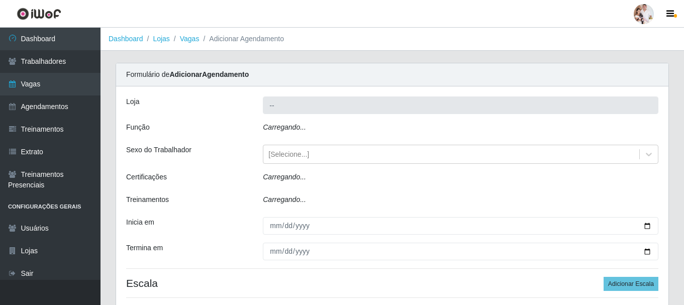
type input "SuperFácil Atacado - Rodoviária"
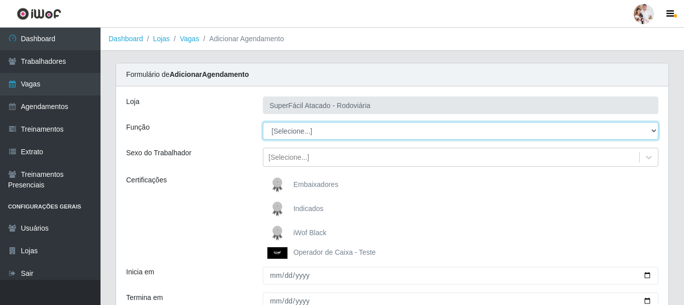
click at [654, 131] on select "[Selecione...] Balconista de Padaria Balconista de Padaria + Balconista de Pada…" at bounding box center [461, 131] width 396 height 18
select select "70"
click at [263, 122] on select "[Selecione...] Balconista de Padaria Balconista de Padaria + Balconista de Pada…" at bounding box center [461, 131] width 396 height 18
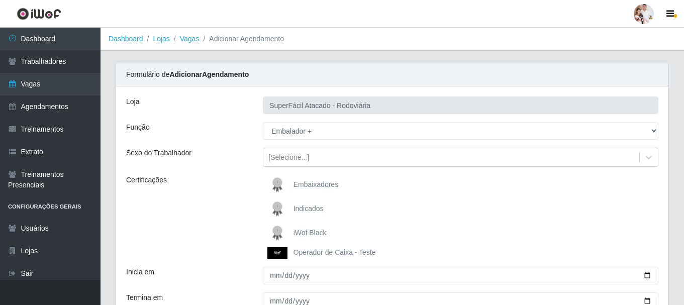
click at [277, 230] on img at bounding box center [279, 233] width 24 height 20
click at [0, 0] on input "iWof Black" at bounding box center [0, 0] width 0 height 0
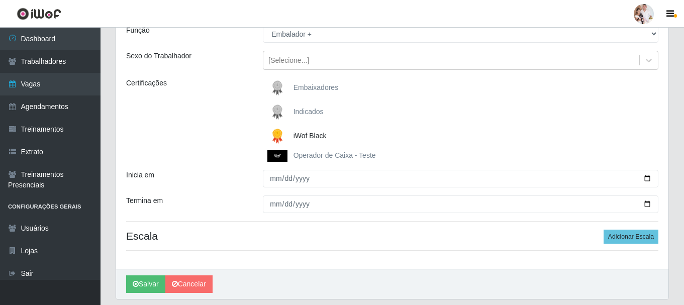
scroll to position [101, 0]
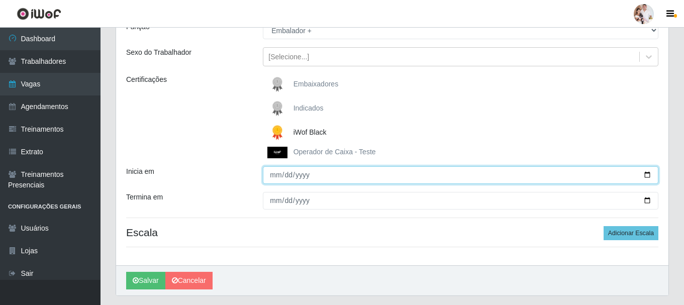
click at [647, 175] on input "Inicia em" at bounding box center [461, 175] width 396 height 18
type input "2025-10-12"
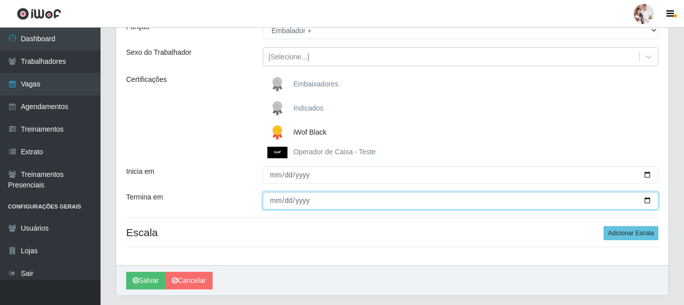
click at [646, 201] on input "Termina em" at bounding box center [461, 201] width 396 height 18
type input "2025-10-12"
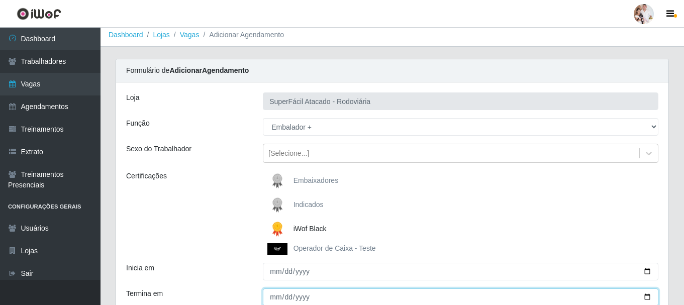
scroll to position [0, 0]
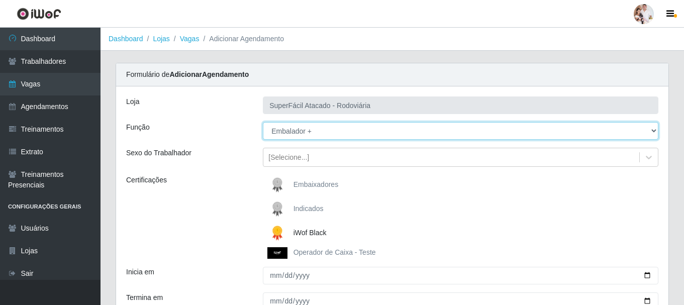
click at [655, 131] on select "[Selecione...] Balconista de Padaria Balconista de Padaria + Balconista de Pada…" at bounding box center [461, 131] width 396 height 18
click at [263, 122] on select "[Selecione...] Balconista de Padaria Balconista de Padaria + Balconista de Pada…" at bounding box center [461, 131] width 396 height 18
click at [653, 130] on select "[Selecione...] Balconista de Padaria Balconista de Padaria + Balconista de Pada…" at bounding box center [461, 131] width 396 height 18
select select "71"
click at [263, 122] on select "[Selecione...] Balconista de Padaria Balconista de Padaria + Balconista de Pada…" at bounding box center [461, 131] width 396 height 18
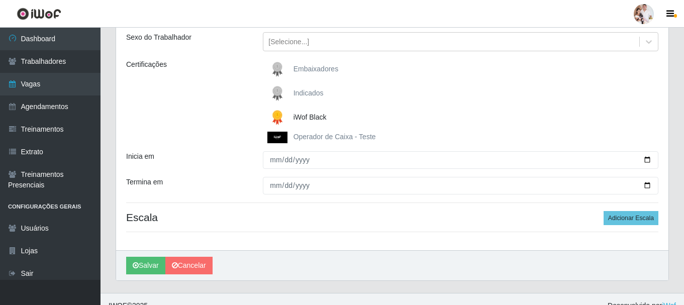
scroll to position [129, 0]
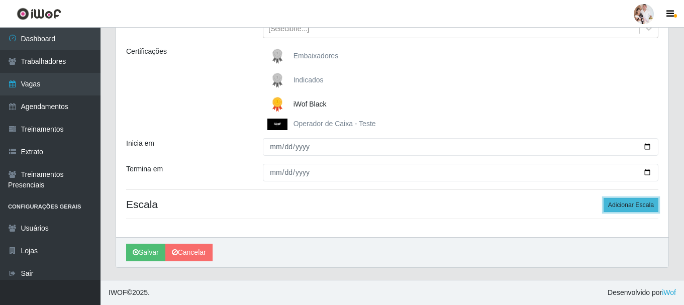
click at [637, 205] on button "Adicionar Escala" at bounding box center [631, 205] width 55 height 14
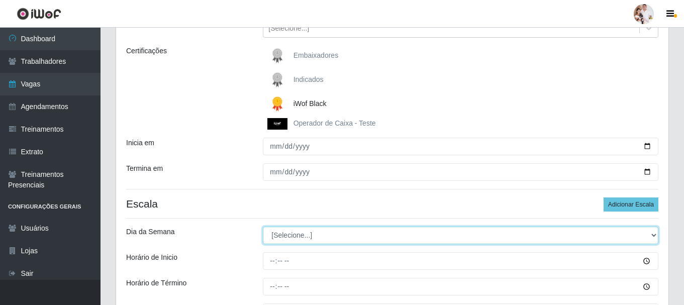
click at [653, 235] on select "[Selecione...] Segunda Terça Quarta Quinta Sexta Sábado Domingo" at bounding box center [461, 236] width 396 height 18
select select "0"
click at [263, 227] on select "[Selecione...] Segunda Terça Quarta Quinta Sexta Sábado Domingo" at bounding box center [461, 236] width 396 height 18
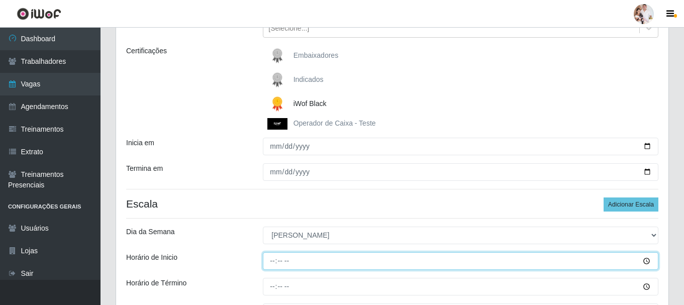
click at [269, 263] on input "Horário de Inicio" at bounding box center [461, 261] width 396 height 18
type input "07:00"
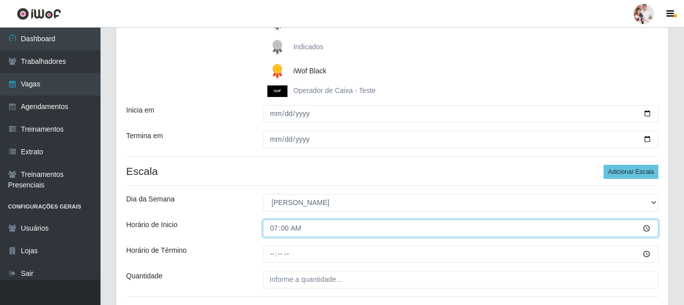
scroll to position [179, 0]
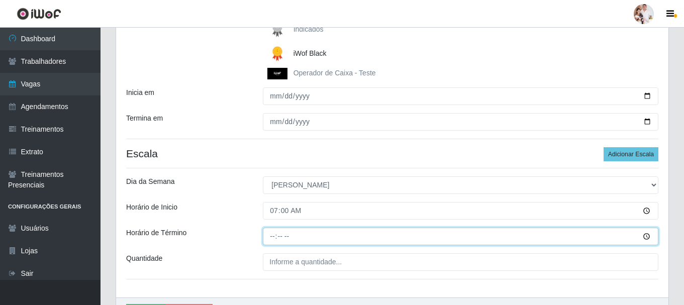
click at [271, 241] on input "Horário de Término" at bounding box center [461, 237] width 396 height 18
type input "13:00"
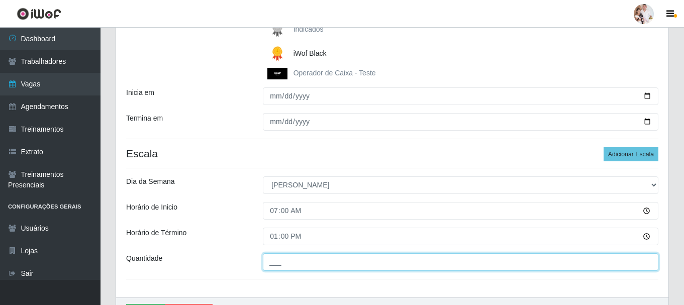
click at [271, 264] on input "___" at bounding box center [461, 262] width 396 height 18
type input "2__"
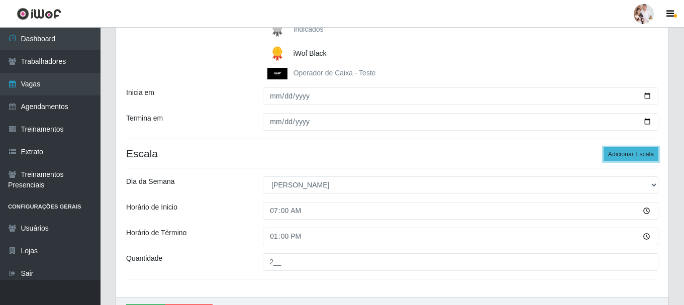
click at [641, 155] on button "Adicionar Escala" at bounding box center [631, 154] width 55 height 14
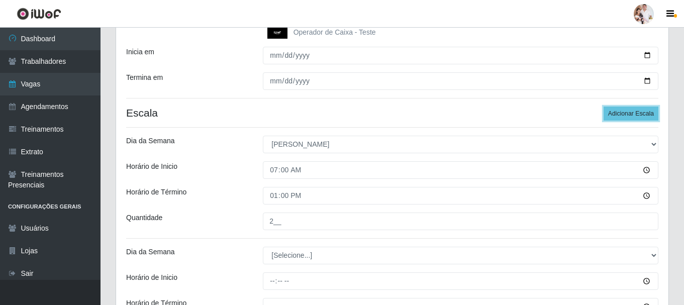
scroll to position [330, 0]
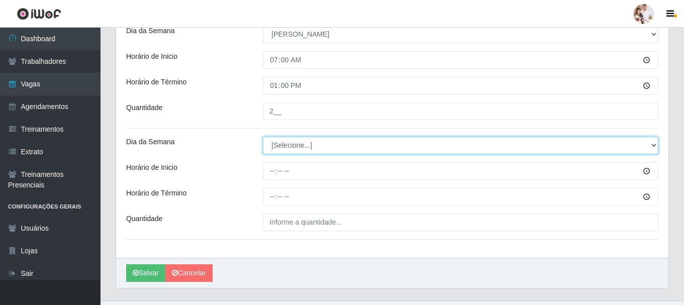
click at [650, 147] on select "[Selecione...] Segunda Terça Quarta Quinta Sexta Sábado Domingo" at bounding box center [461, 146] width 396 height 18
select select "0"
click at [263, 137] on select "[Selecione...] Segunda Terça Quarta Quinta Sexta Sábado Domingo" at bounding box center [461, 146] width 396 height 18
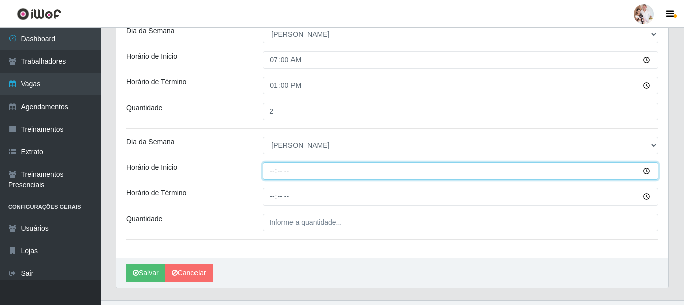
click at [272, 171] on input "Horário de Inicio" at bounding box center [461, 171] width 396 height 18
type input "08:00"
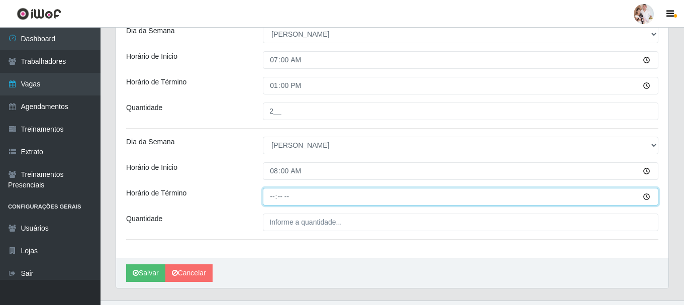
click at [272, 199] on input "Horário de Término" at bounding box center [461, 197] width 396 height 18
type input "14:00"
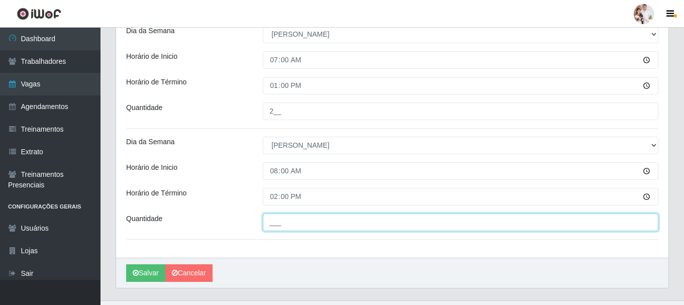
click at [273, 224] on input "___" at bounding box center [461, 223] width 396 height 18
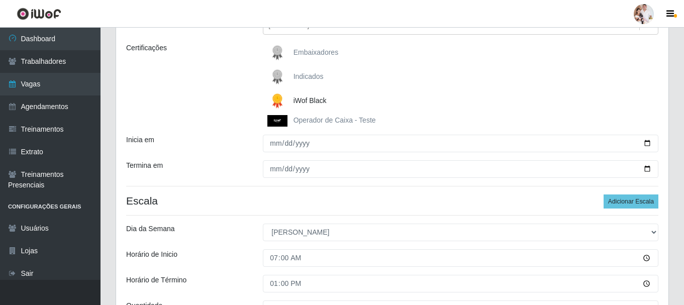
scroll to position [129, 0]
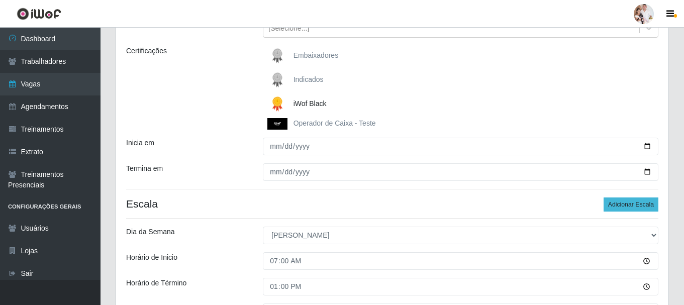
type input "2__"
click at [614, 209] on button "Adicionar Escala" at bounding box center [631, 205] width 55 height 14
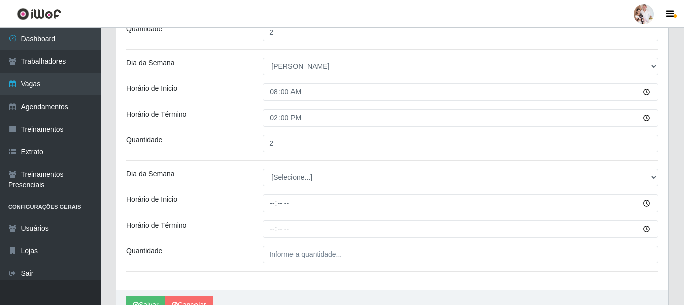
scroll to position [431, 0]
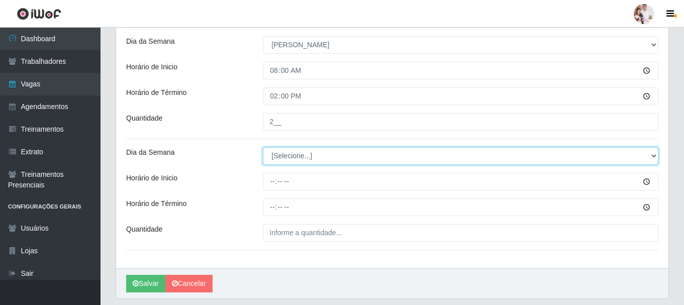
click at [654, 154] on select "[Selecione...] Segunda Terça Quarta Quinta Sexta Sábado Domingo" at bounding box center [461, 156] width 396 height 18
select select "0"
click at [263, 147] on select "[Selecione...] Segunda Terça Quarta Quinta Sexta Sábado Domingo" at bounding box center [461, 156] width 396 height 18
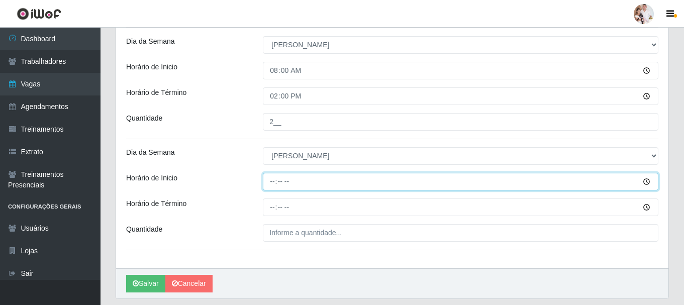
click at [270, 183] on input "Horário de Inicio" at bounding box center [461, 182] width 396 height 18
type input "15:00"
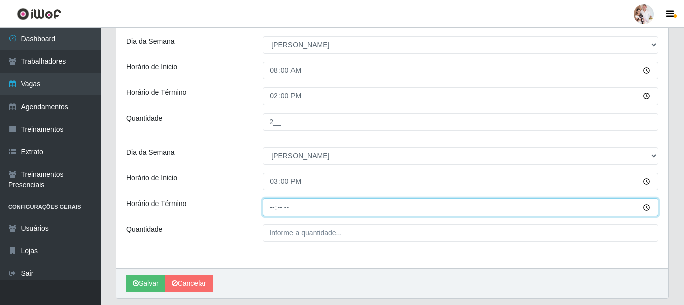
click at [270, 208] on input "Horário de Término" at bounding box center [461, 208] width 396 height 18
type input "21:00"
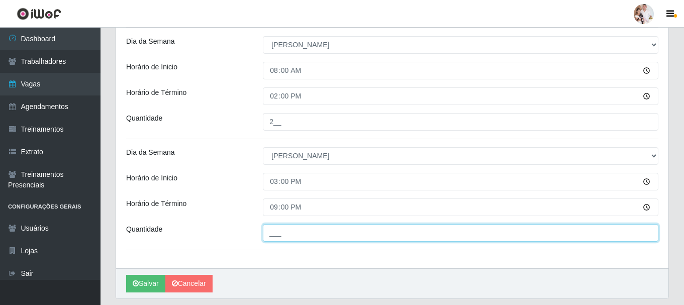
click at [273, 236] on input "___" at bounding box center [461, 233] width 396 height 18
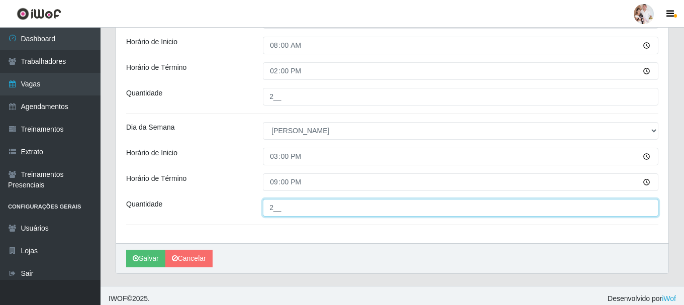
scroll to position [462, 0]
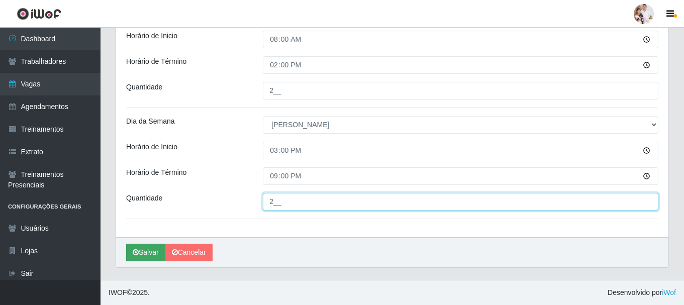
type input "2__"
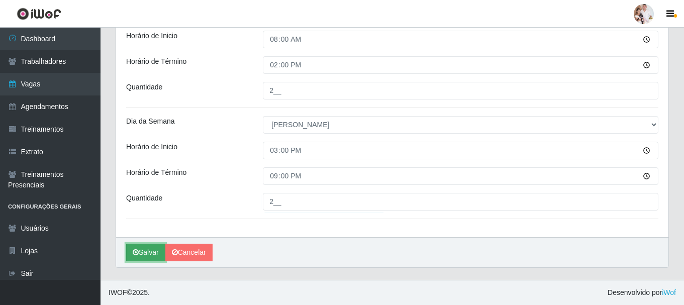
click at [157, 250] on button "Salvar" at bounding box center [145, 253] width 39 height 18
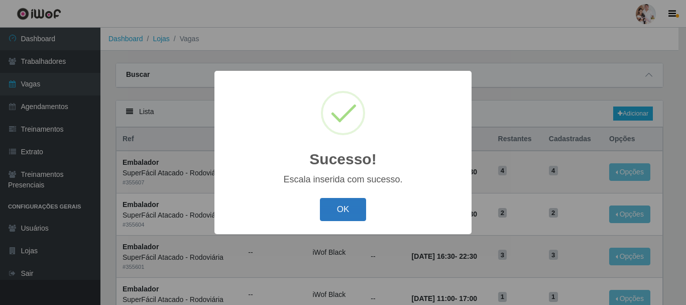
click at [337, 209] on button "OK" at bounding box center [343, 210] width 47 height 24
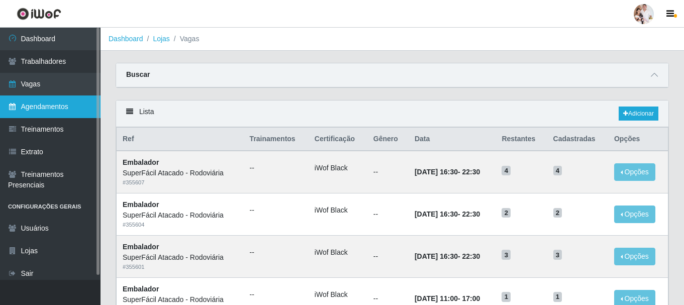
click at [54, 108] on link "Agendamentos" at bounding box center [50, 106] width 101 height 23
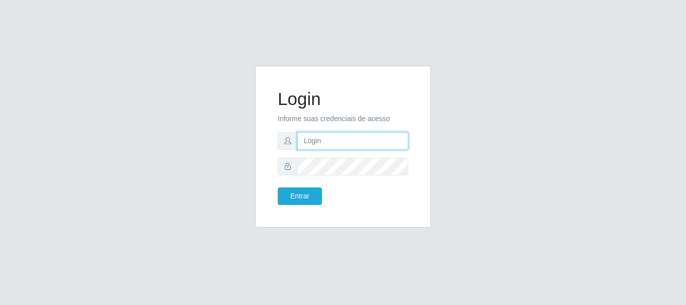
click at [346, 144] on input "text" at bounding box center [353, 141] width 111 height 18
type input "[EMAIL_ADDRESS][DOMAIN_NAME]"
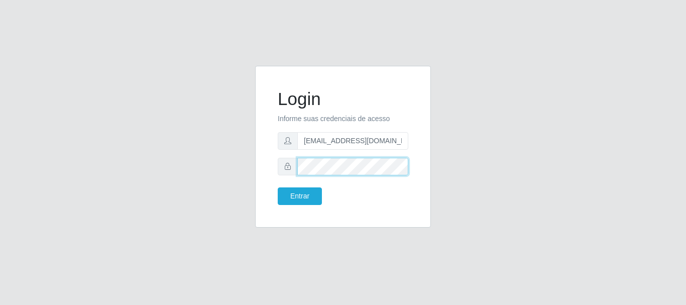
click at [278, 187] on button "Entrar" at bounding box center [300, 196] width 44 height 18
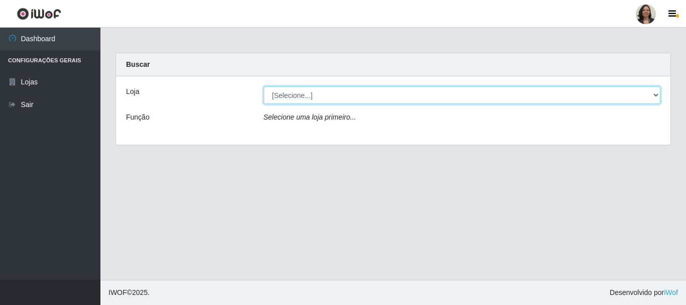
click at [658, 95] on select "[Selecione...] SuperFácil Atacado - Rodoviária" at bounding box center [463, 95] width 398 height 18
click at [264, 86] on select "[Selecione...] SuperFácil Atacado - Rodoviária" at bounding box center [463, 95] width 398 height 18
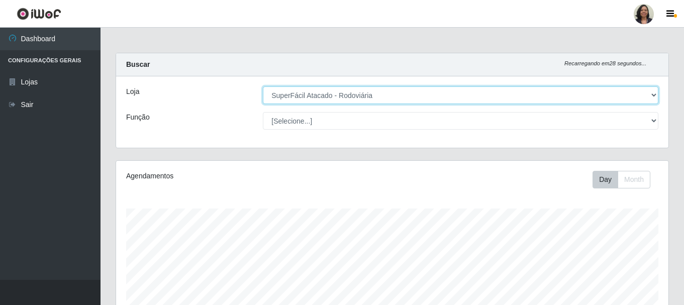
scroll to position [209, 552]
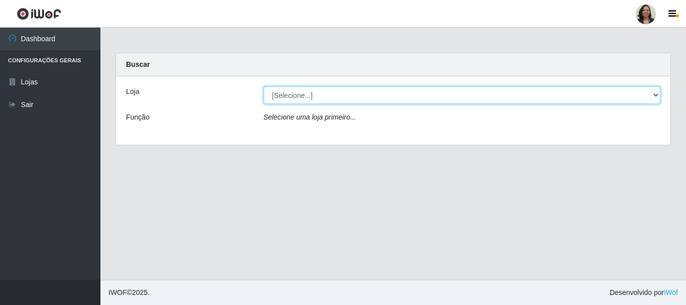
click at [656, 94] on select "[Selecione...] SuperFácil Atacado - Rodoviária" at bounding box center [463, 95] width 398 height 18
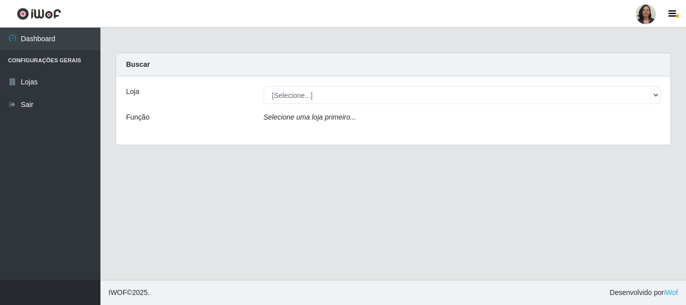
click at [629, 134] on div "Loja [Selecione...] SuperFácil Atacado - Rodoviária Função Selecione uma loja p…" at bounding box center [393, 110] width 555 height 68
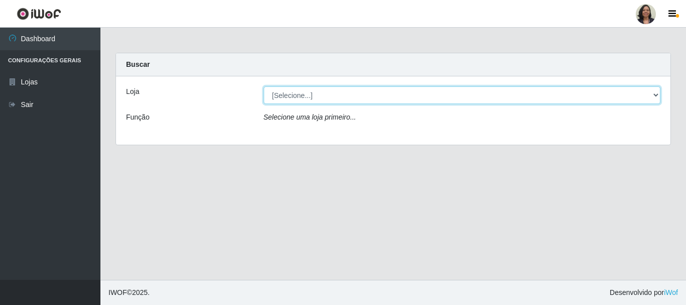
click at [657, 95] on select "[Selecione...] SuperFácil Atacado - Rodoviária" at bounding box center [463, 95] width 398 height 18
select select "400"
click at [264, 86] on select "[Selecione...] SuperFácil Atacado - Rodoviária" at bounding box center [463, 95] width 398 height 18
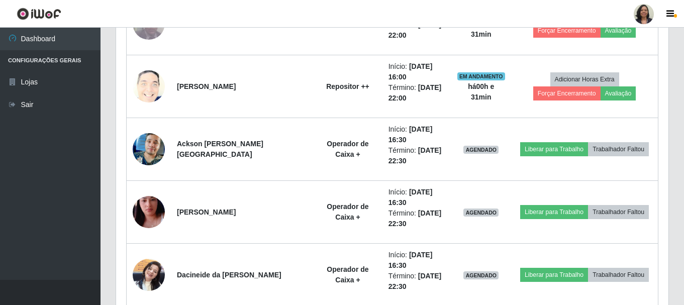
scroll to position [837, 0]
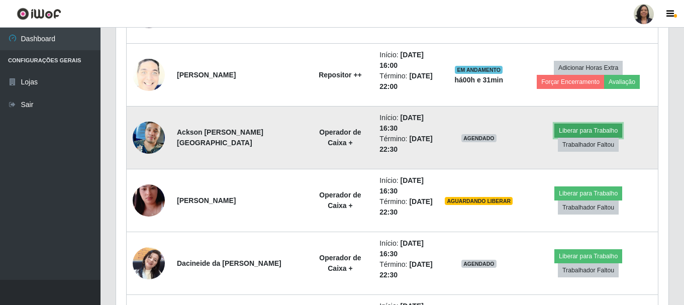
click at [561, 137] on button "Liberar para Trabalho" at bounding box center [588, 131] width 68 height 14
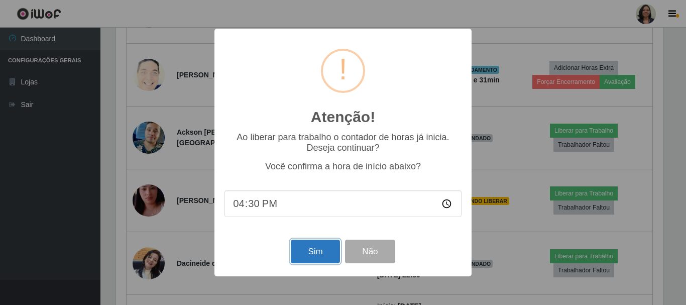
click at [313, 259] on button "Sim" at bounding box center [315, 252] width 49 height 24
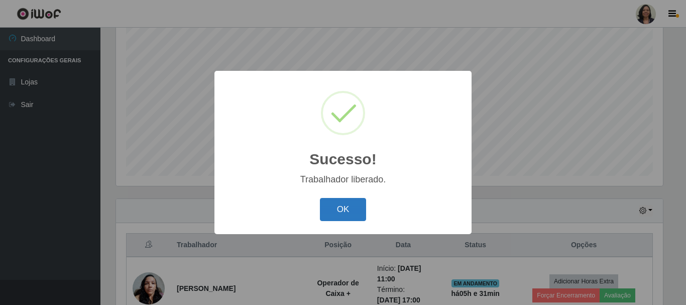
click at [352, 214] on button "OK" at bounding box center [343, 210] width 47 height 24
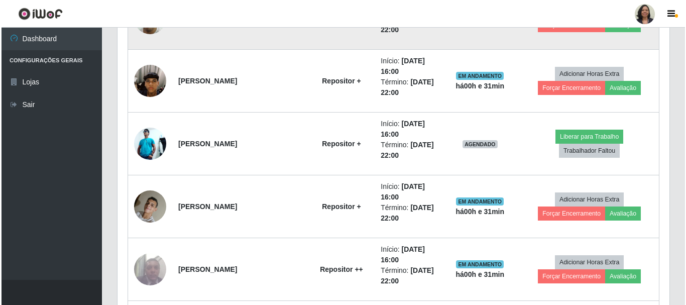
scroll to position [585, 0]
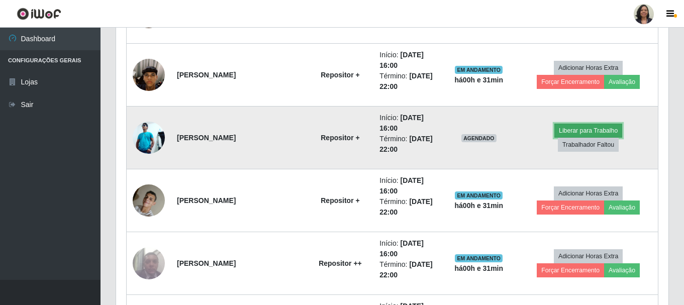
click at [554, 134] on button "Liberar para Trabalho" at bounding box center [588, 131] width 68 height 14
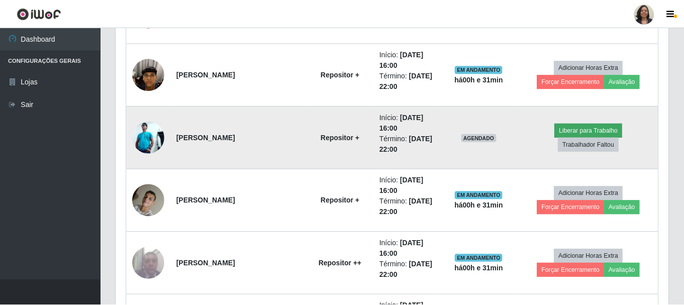
scroll to position [209, 547]
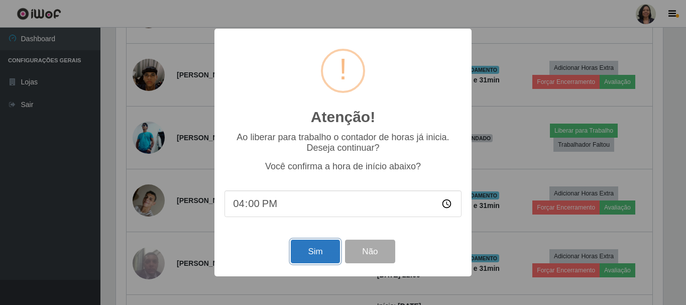
click at [318, 256] on button "Sim" at bounding box center [315, 252] width 49 height 24
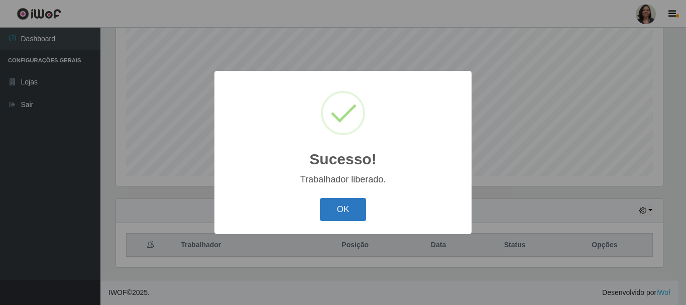
click at [346, 209] on button "OK" at bounding box center [343, 210] width 47 height 24
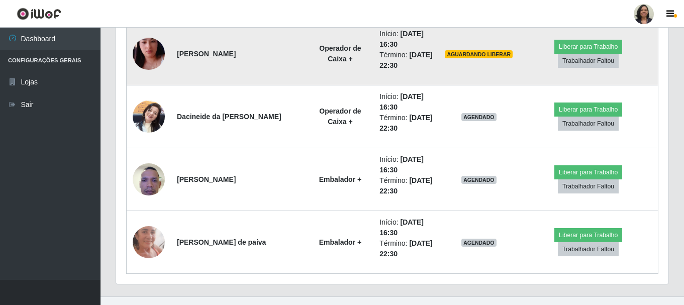
scroll to position [988, 0]
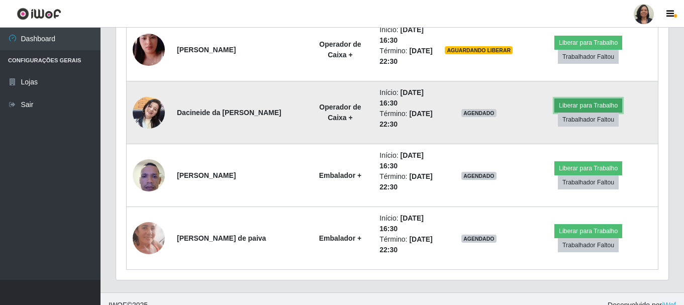
click at [554, 111] on button "Liberar para Trabalho" at bounding box center [588, 106] width 68 height 14
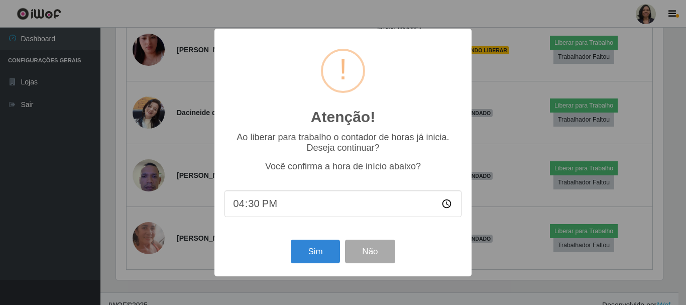
click at [524, 125] on div "Atenção! × Ao liberar para trabalho o contador de horas já inicia. Deseja conti…" at bounding box center [343, 152] width 686 height 305
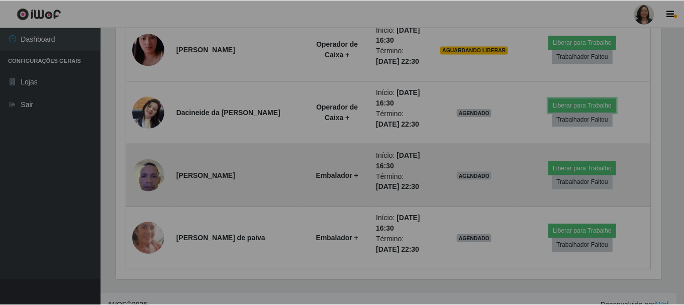
scroll to position [209, 552]
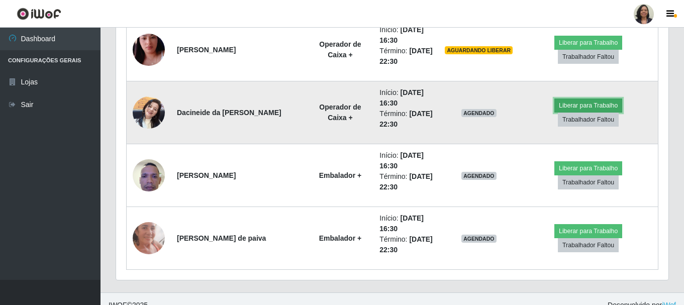
click at [556, 113] on button "Liberar para Trabalho" at bounding box center [588, 106] width 68 height 14
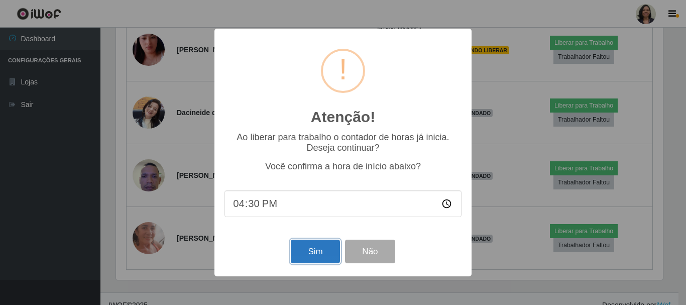
click at [326, 256] on button "Sim" at bounding box center [315, 252] width 49 height 24
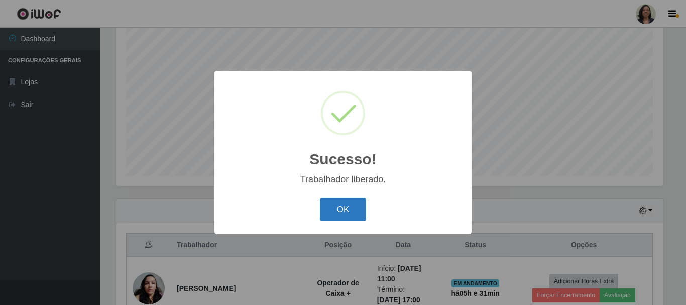
click at [344, 204] on button "OK" at bounding box center [343, 210] width 47 height 24
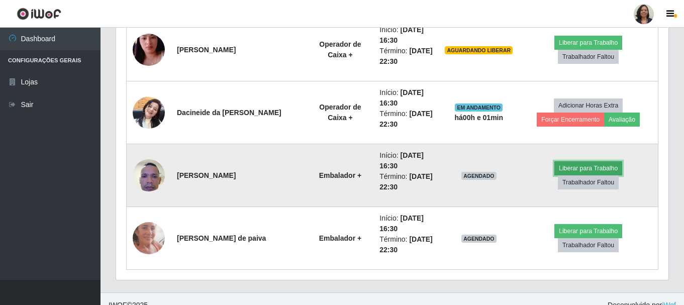
click at [554, 171] on button "Liberar para Trabalho" at bounding box center [588, 168] width 68 height 14
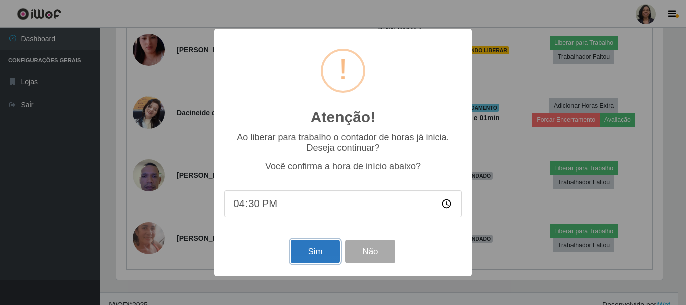
click at [321, 250] on button "Sim" at bounding box center [315, 252] width 49 height 24
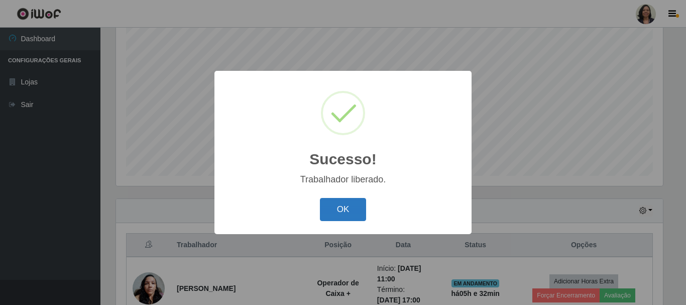
click at [349, 213] on button "OK" at bounding box center [343, 210] width 47 height 24
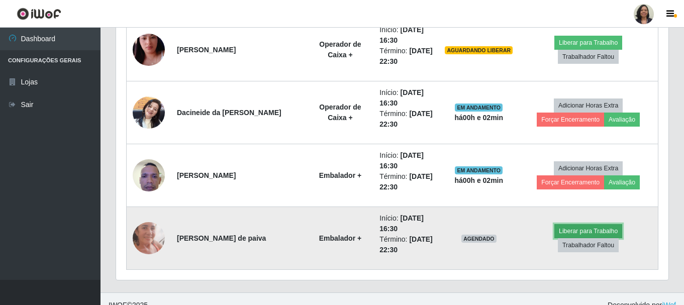
click at [554, 238] on button "Liberar para Trabalho" at bounding box center [588, 231] width 68 height 14
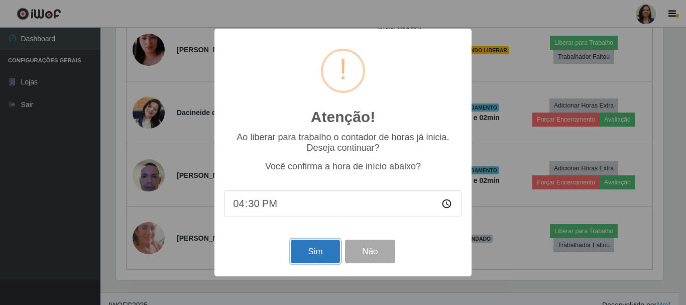
click at [308, 256] on button "Sim" at bounding box center [315, 252] width 49 height 24
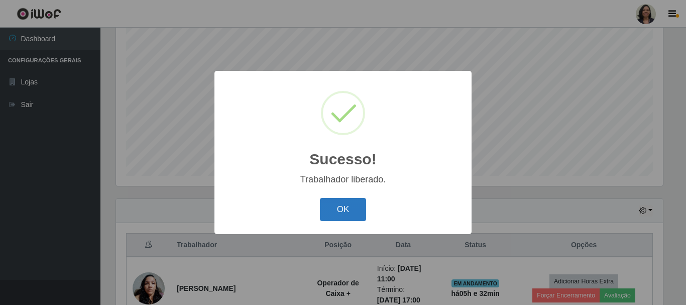
click at [352, 216] on button "OK" at bounding box center [343, 210] width 47 height 24
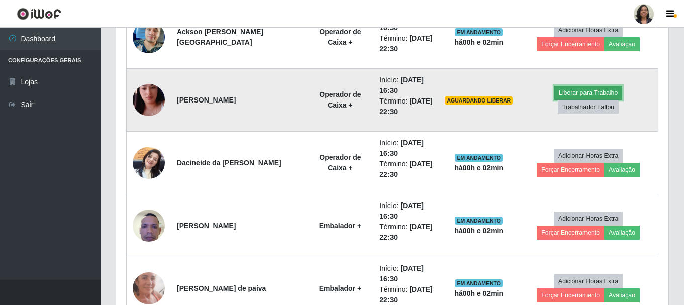
click at [561, 100] on button "Liberar para Trabalho" at bounding box center [588, 93] width 68 height 14
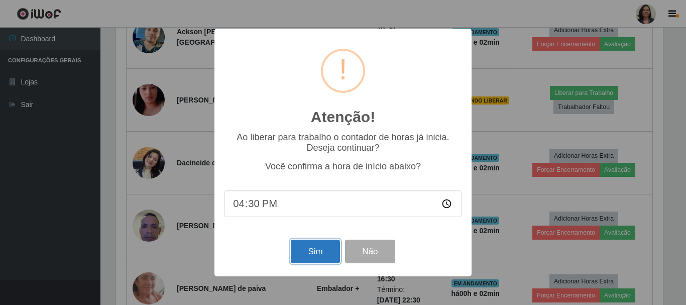
click at [308, 255] on button "Sim" at bounding box center [315, 252] width 49 height 24
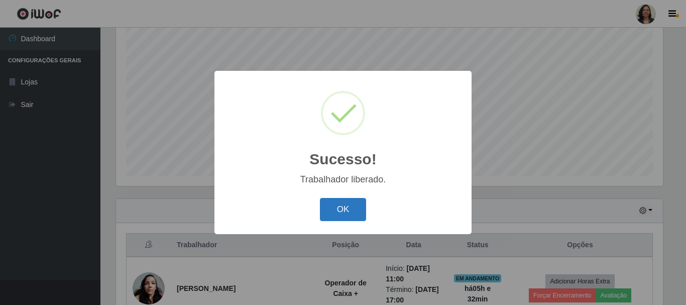
click at [329, 207] on button "OK" at bounding box center [343, 210] width 47 height 24
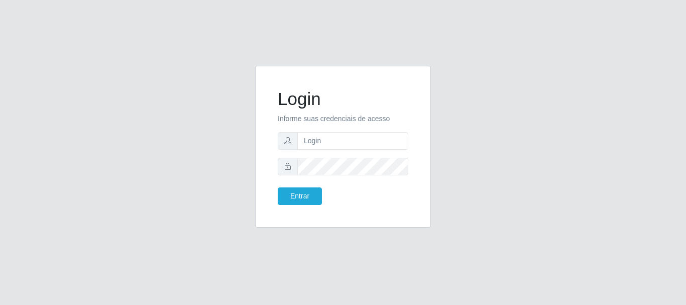
type input "[EMAIL_ADDRESS][DOMAIN_NAME]"
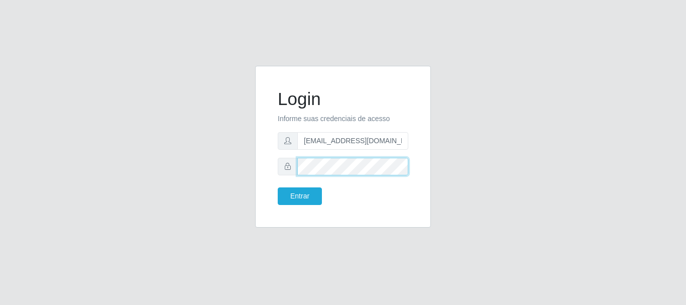
click at [278, 187] on button "Entrar" at bounding box center [300, 196] width 44 height 18
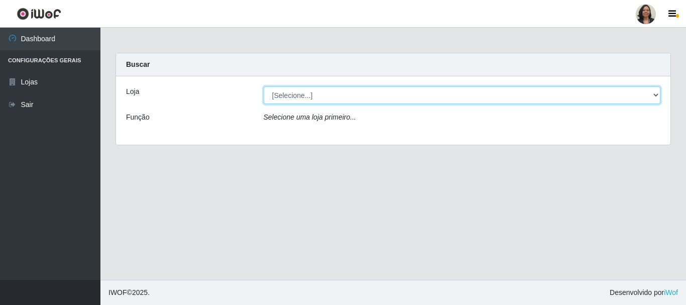
click at [657, 95] on select "[Selecione...] SuperFácil Atacado - Rodoviária" at bounding box center [463, 95] width 398 height 18
select select "400"
click at [264, 86] on select "[Selecione...] SuperFácil Atacado - Rodoviária" at bounding box center [463, 95] width 398 height 18
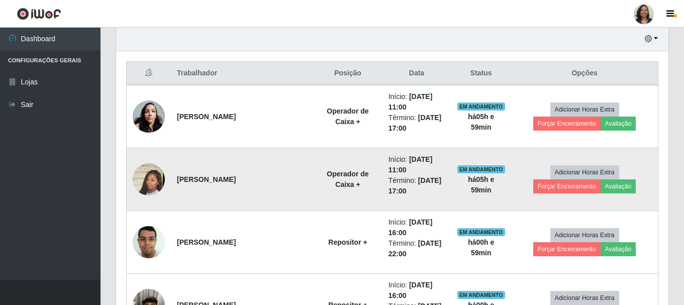
scroll to position [352, 0]
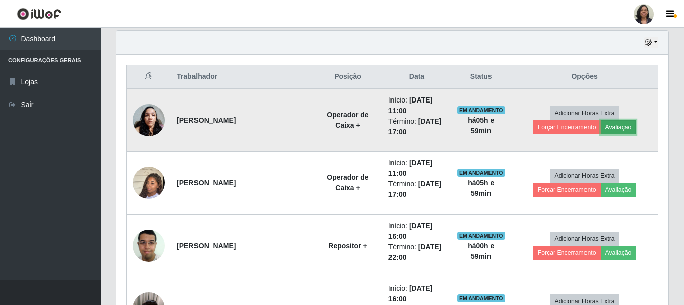
click at [601, 128] on button "Avaliação" at bounding box center [619, 127] width 36 height 14
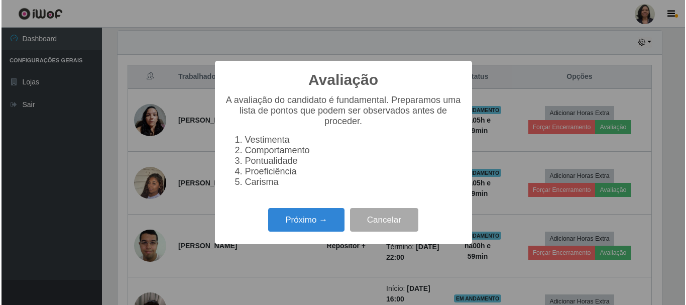
scroll to position [209, 547]
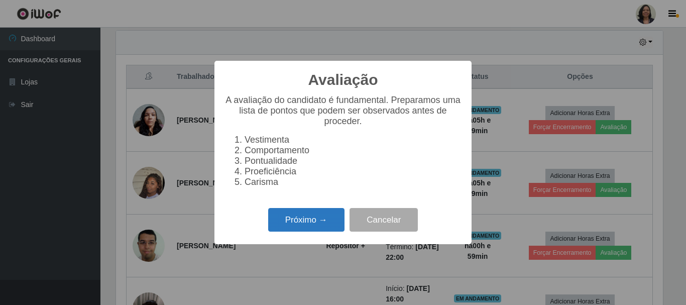
click at [327, 232] on button "Próximo →" at bounding box center [306, 220] width 76 height 24
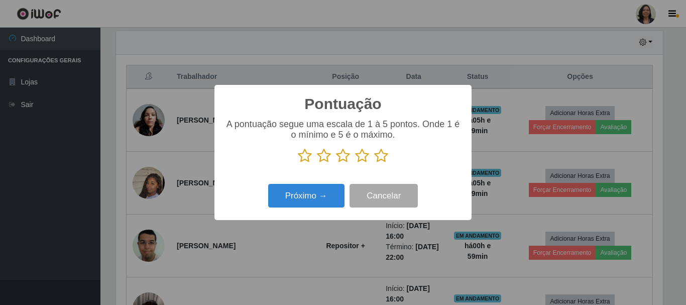
click at [381, 159] on icon at bounding box center [381, 155] width 14 height 15
click at [374, 163] on input "radio" at bounding box center [374, 163] width 0 height 0
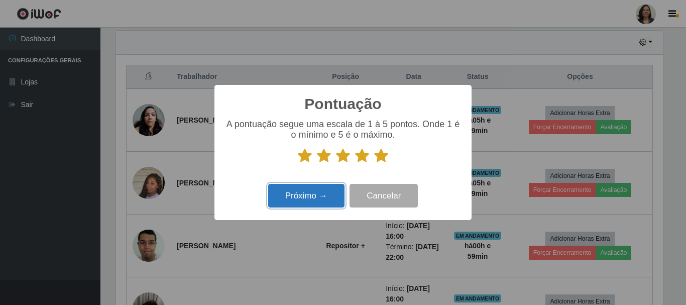
click at [296, 205] on button "Próximo →" at bounding box center [306, 196] width 76 height 24
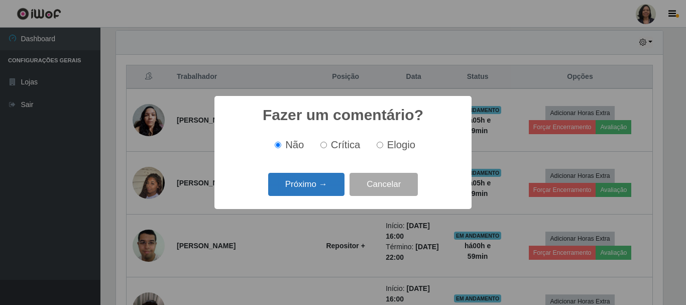
click at [332, 191] on button "Próximo →" at bounding box center [306, 185] width 76 height 24
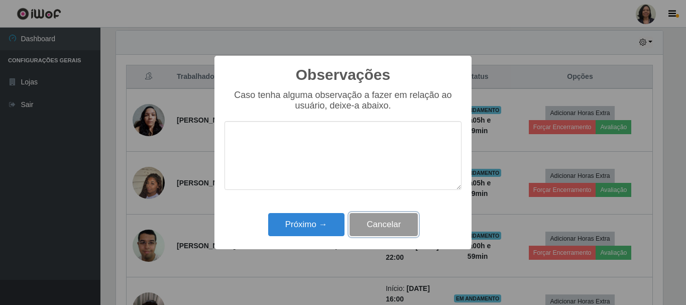
click at [410, 231] on button "Cancelar" at bounding box center [384, 225] width 68 height 24
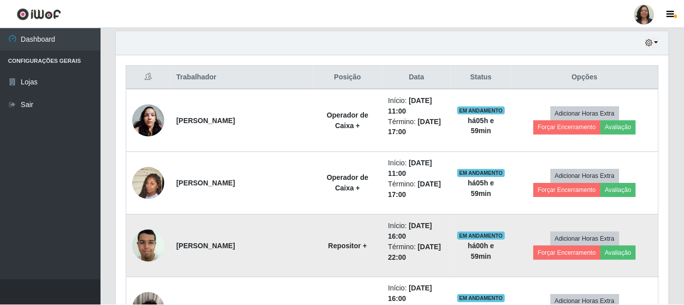
scroll to position [209, 552]
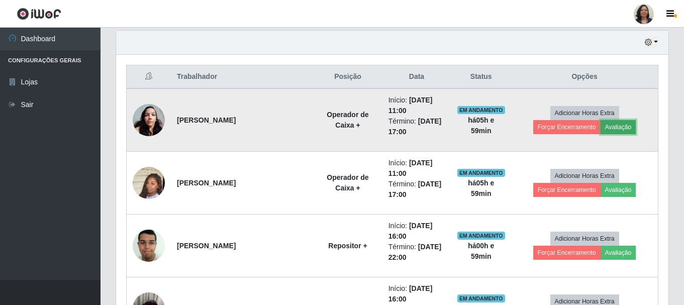
click at [601, 125] on button "Avaliação" at bounding box center [619, 127] width 36 height 14
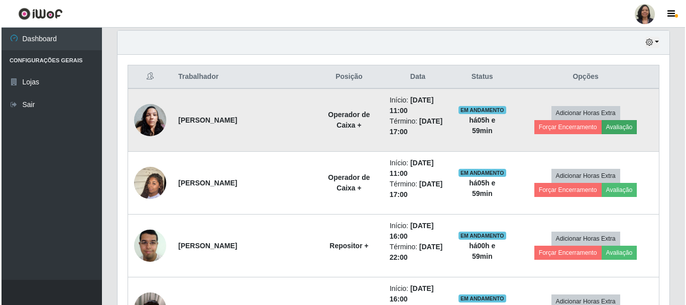
scroll to position [209, 547]
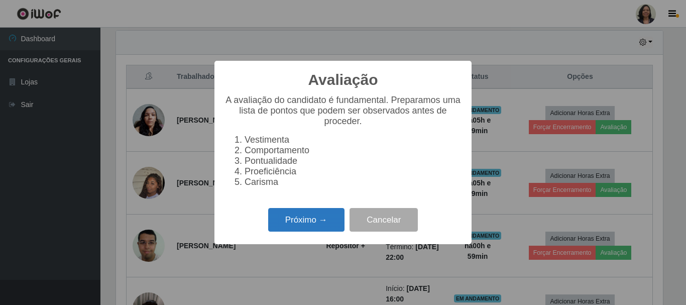
click at [289, 223] on button "Próximo →" at bounding box center [306, 220] width 76 height 24
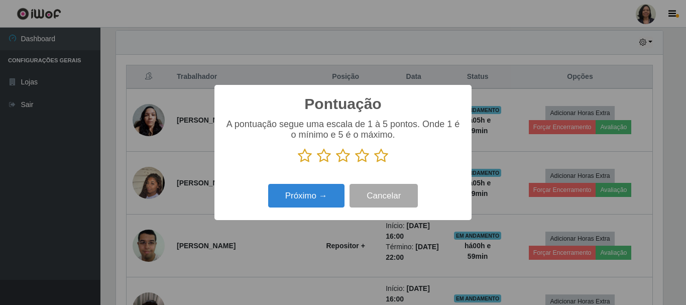
click at [360, 158] on icon at bounding box center [362, 155] width 14 height 15
click at [355, 163] on input "radio" at bounding box center [355, 163] width 0 height 0
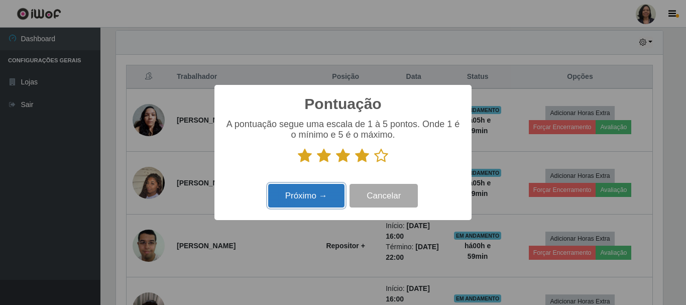
click at [317, 197] on button "Próximo →" at bounding box center [306, 196] width 76 height 24
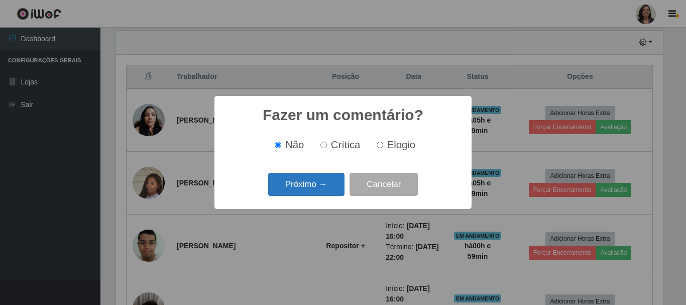
click at [329, 182] on button "Próximo →" at bounding box center [306, 185] width 76 height 24
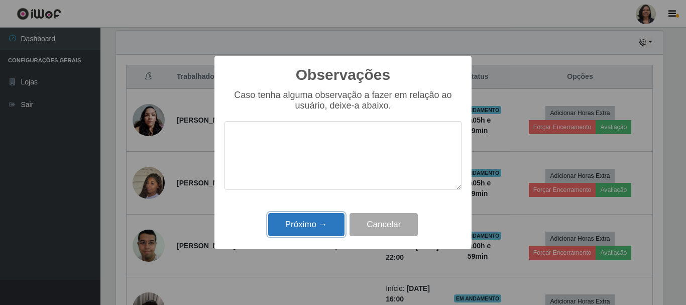
click at [312, 221] on button "Próximo →" at bounding box center [306, 225] width 76 height 24
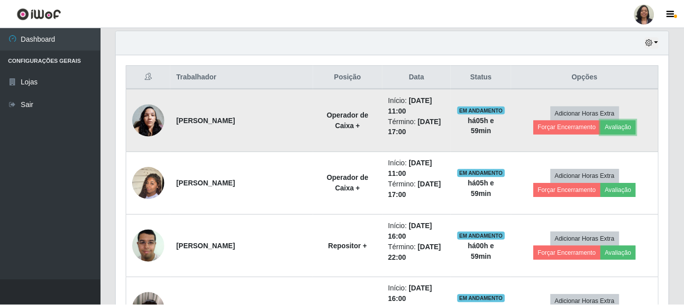
scroll to position [209, 552]
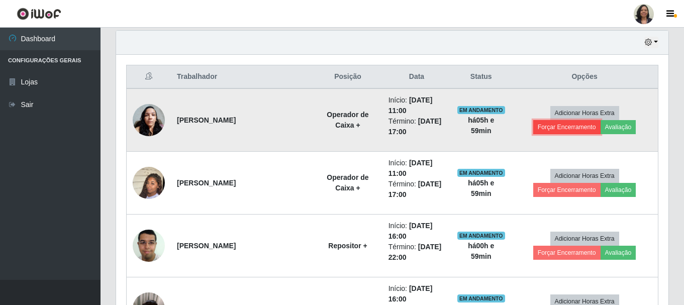
click at [601, 120] on button "Forçar Encerramento" at bounding box center [566, 127] width 67 height 14
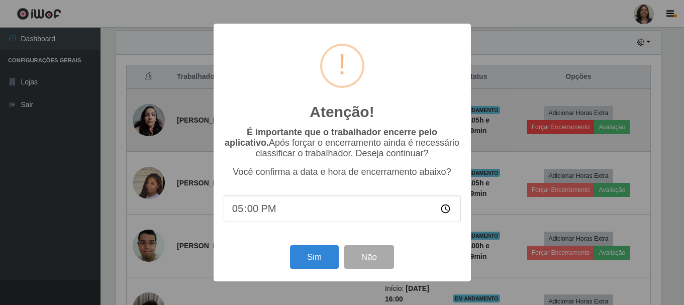
scroll to position [209, 547]
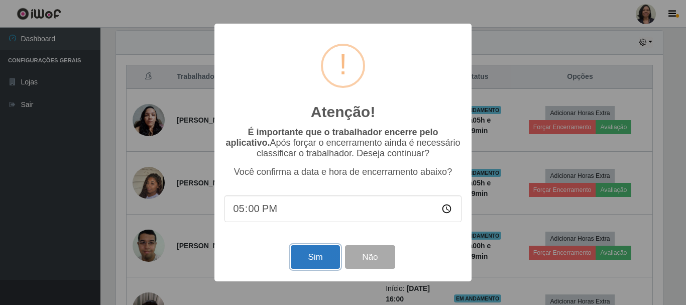
click at [302, 257] on button "Sim" at bounding box center [315, 257] width 49 height 24
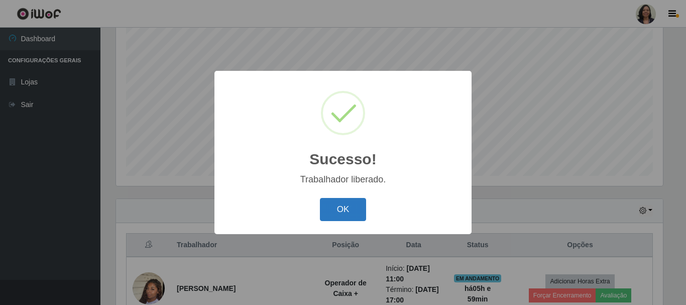
click at [350, 216] on button "OK" at bounding box center [343, 210] width 47 height 24
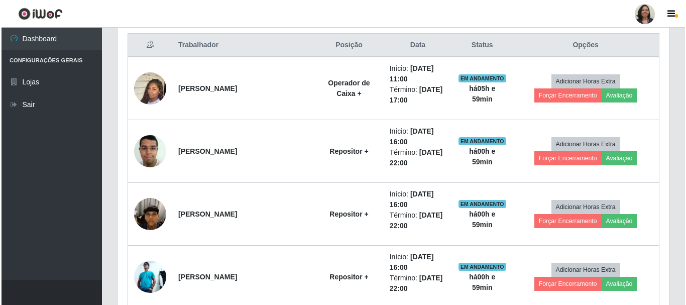
scroll to position [384, 0]
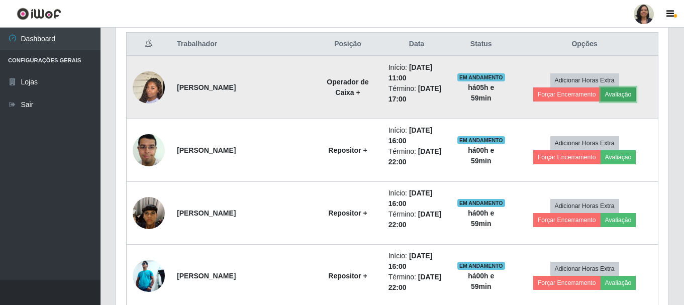
click at [601, 93] on button "Avaliação" at bounding box center [619, 94] width 36 height 14
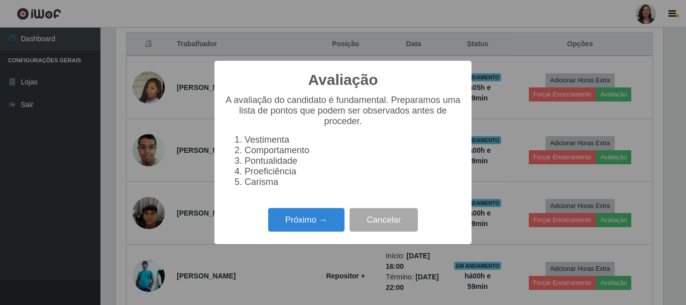
scroll to position [0, 0]
click at [314, 231] on button "Próximo →" at bounding box center [306, 220] width 76 height 24
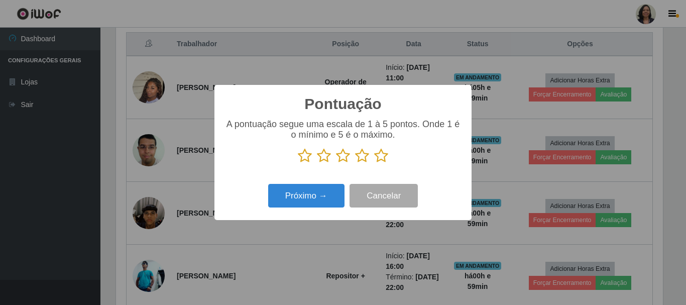
click at [363, 156] on icon at bounding box center [362, 155] width 14 height 15
click at [355, 163] on input "radio" at bounding box center [355, 163] width 0 height 0
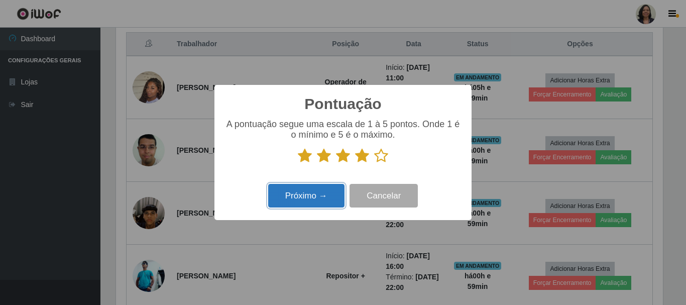
click at [324, 197] on button "Próximo →" at bounding box center [306, 196] width 76 height 24
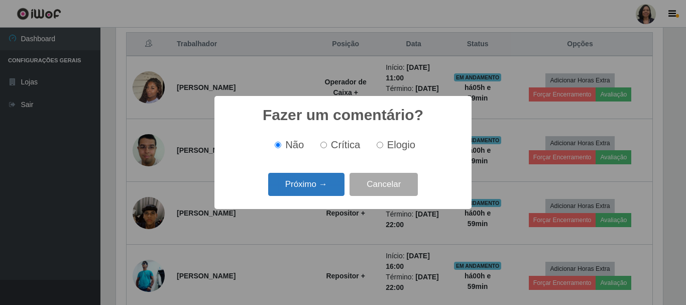
click at [305, 181] on button "Próximo →" at bounding box center [306, 185] width 76 height 24
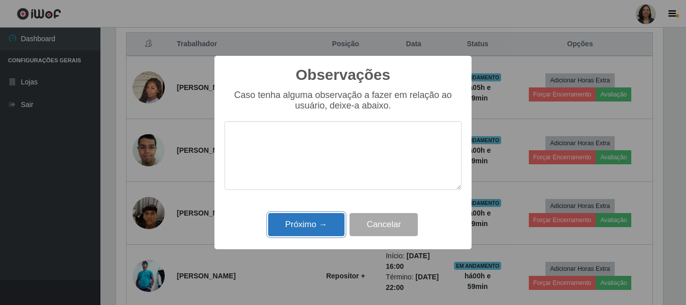
click at [323, 226] on button "Próximo →" at bounding box center [306, 225] width 76 height 24
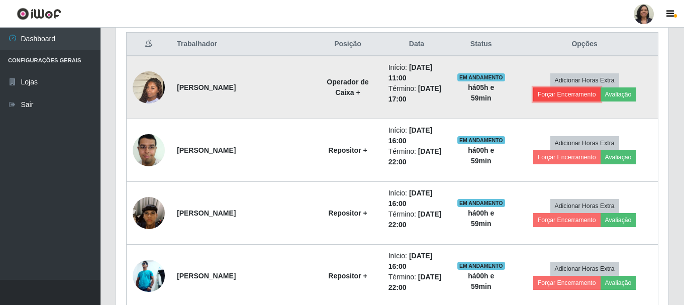
click at [601, 87] on button "Forçar Encerramento" at bounding box center [566, 94] width 67 height 14
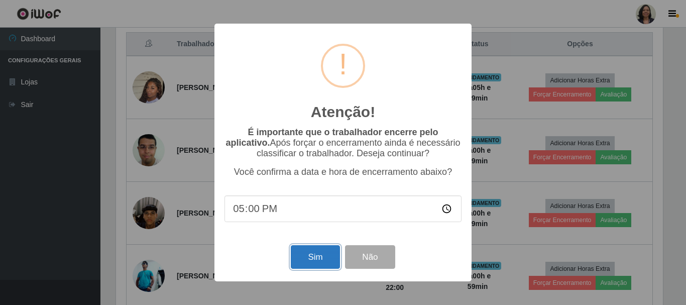
click at [313, 256] on button "Sim" at bounding box center [315, 257] width 49 height 24
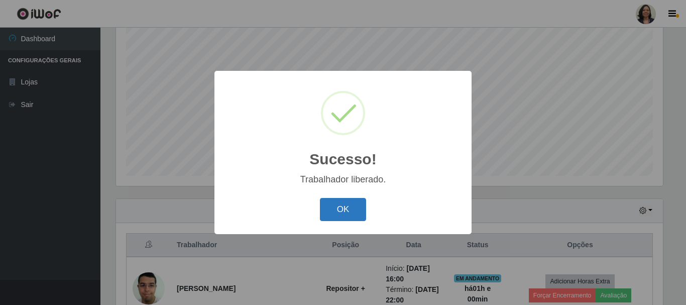
click at [343, 210] on button "OK" at bounding box center [343, 210] width 47 height 24
